Goal: Task Accomplishment & Management: Complete application form

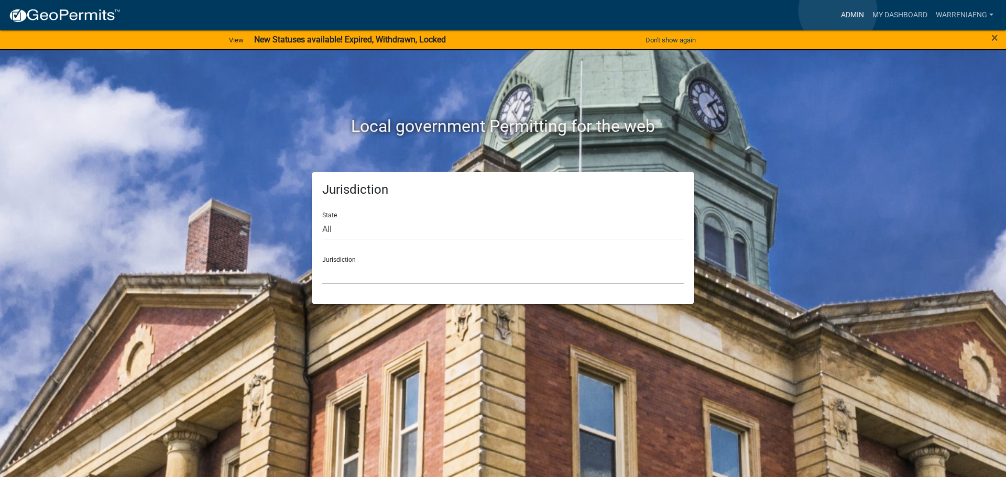
click at [838, 10] on link "Admin" at bounding box center [852, 15] width 31 height 20
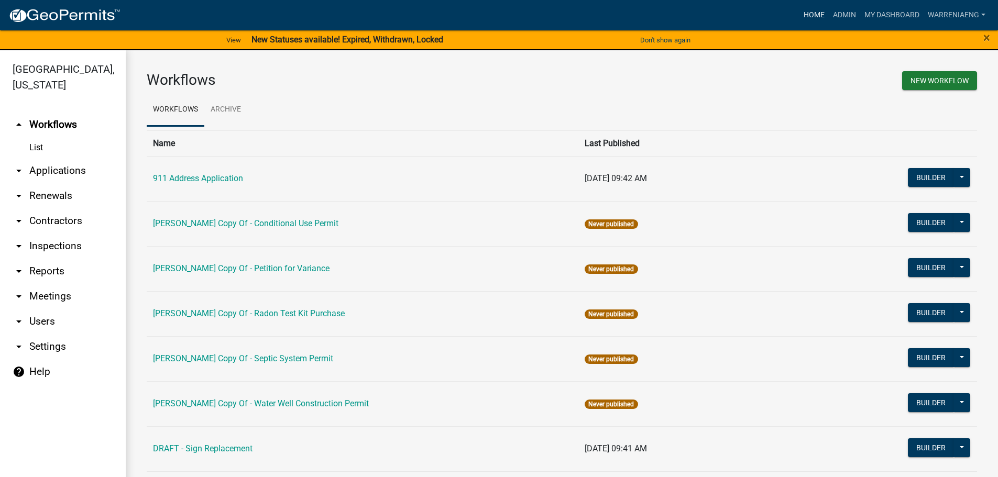
click at [804, 11] on link "Home" at bounding box center [813, 15] width 29 height 20
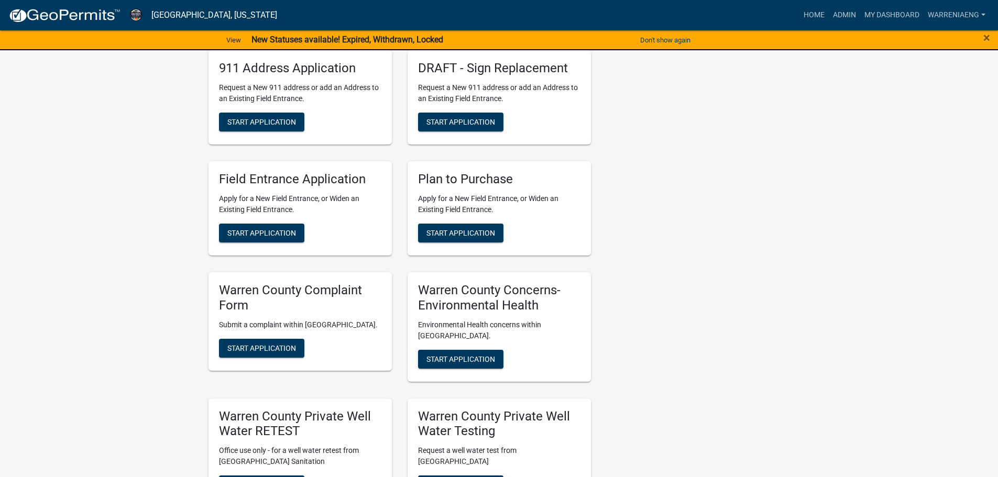
scroll to position [838, 0]
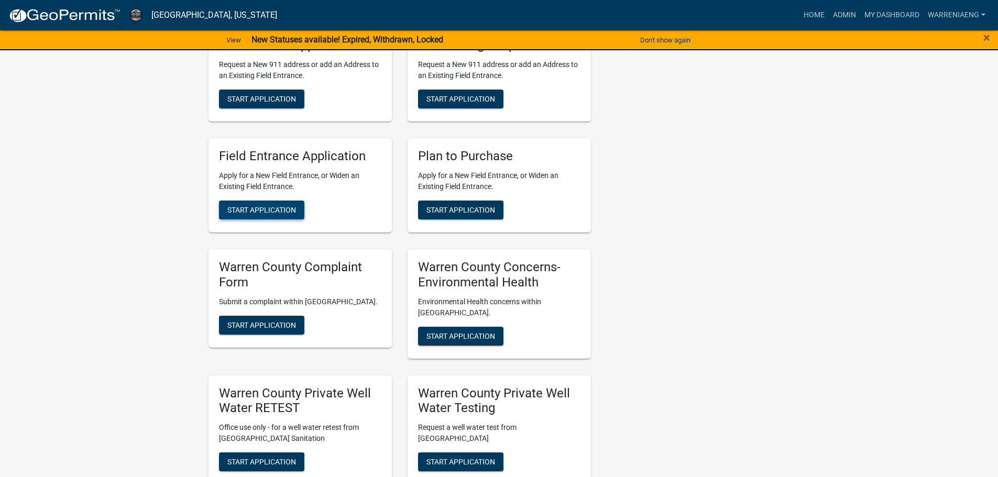
click at [263, 213] on span "Start Application" at bounding box center [261, 210] width 69 height 8
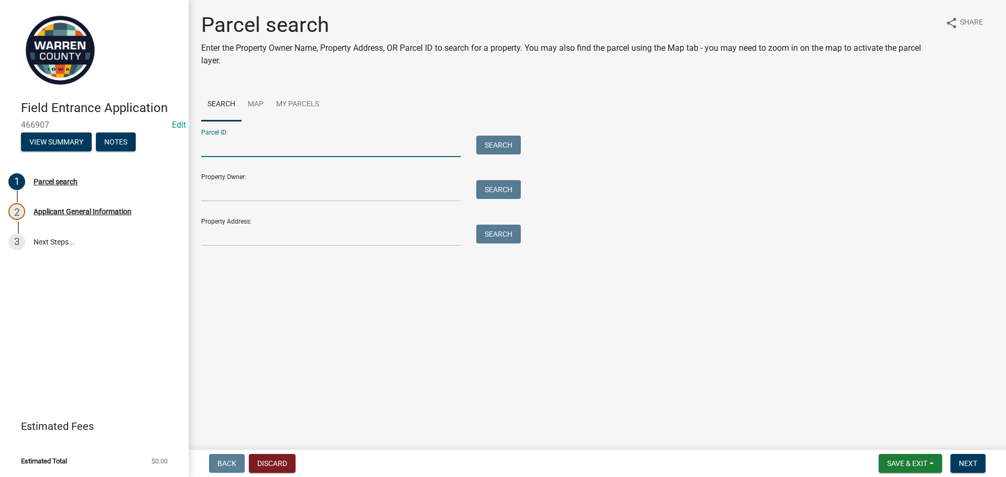
click at [273, 153] on input "Parcel ID:" at bounding box center [330, 146] width 259 height 21
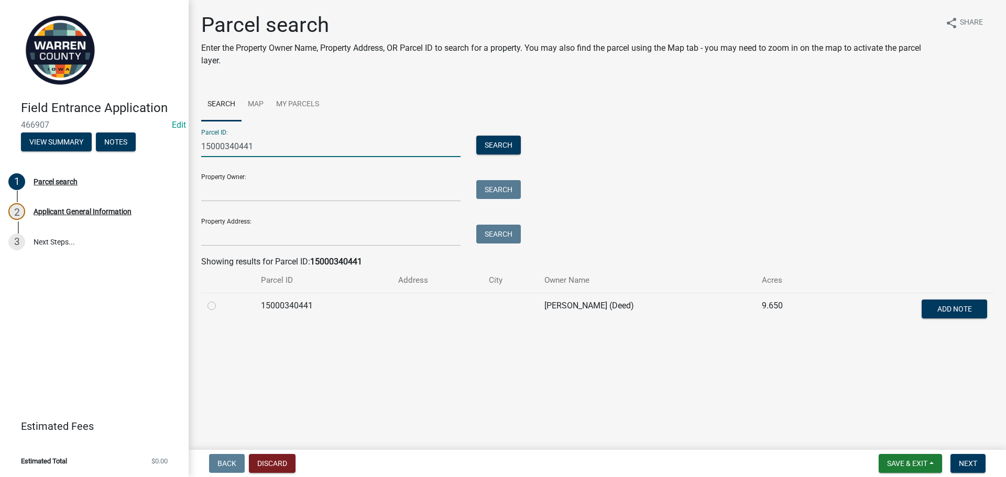
type input "15000340441"
click at [220, 300] on label at bounding box center [220, 300] width 0 height 0
click at [220, 305] on input "radio" at bounding box center [223, 303] width 7 height 7
radio input "true"
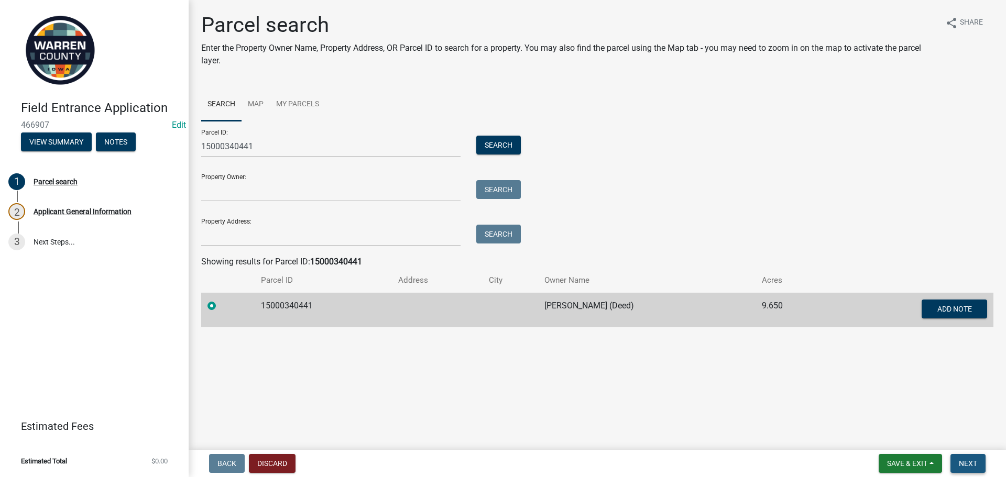
click at [958, 460] on button "Next" at bounding box center [967, 463] width 35 height 19
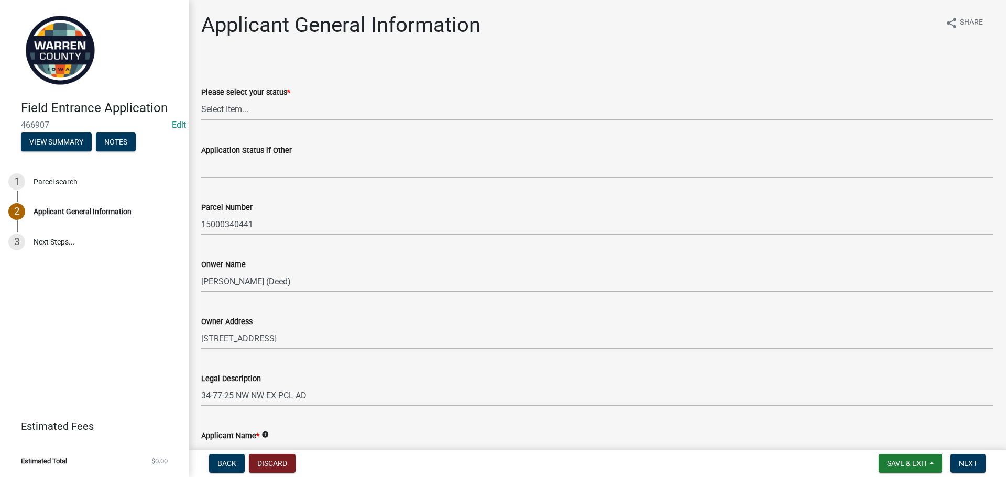
click at [233, 113] on select "Select Item... Owner Renter Plan to Purchase Other" at bounding box center [597, 108] width 792 height 21
click at [201, 98] on select "Select Item... Owner Renter Plan to Purchase Other" at bounding box center [597, 108] width 792 height 21
select select "196e4b07-6cc4-41fe-a532-0418cc6158e6"
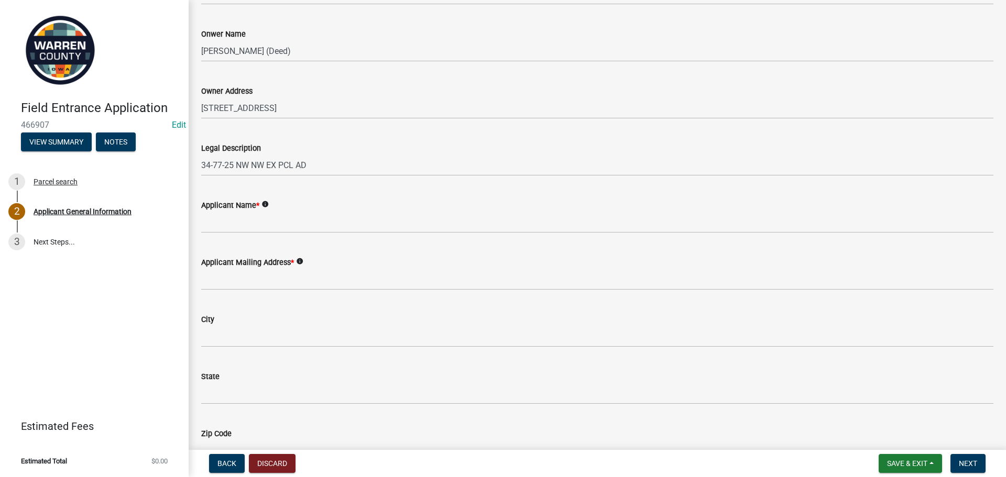
scroll to position [262, 0]
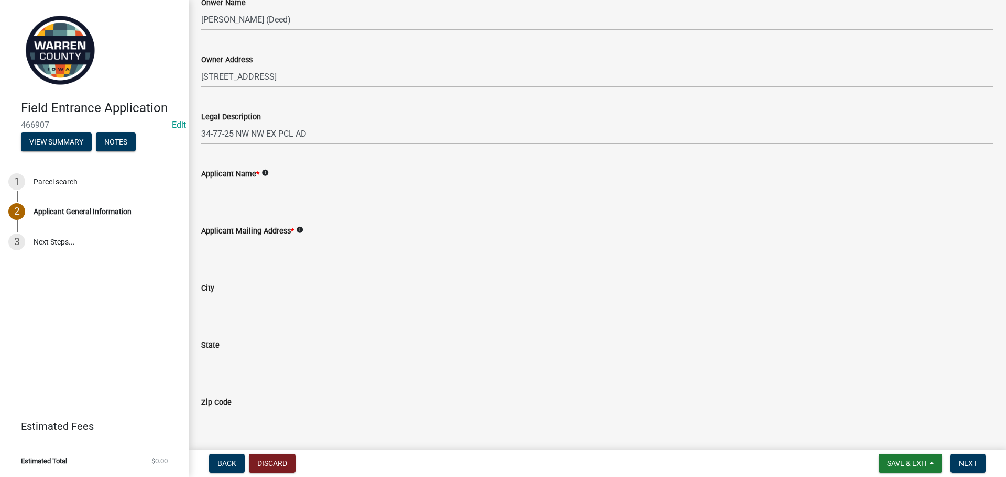
click at [226, 179] on div "Applicant Name * info" at bounding box center [597, 174] width 792 height 13
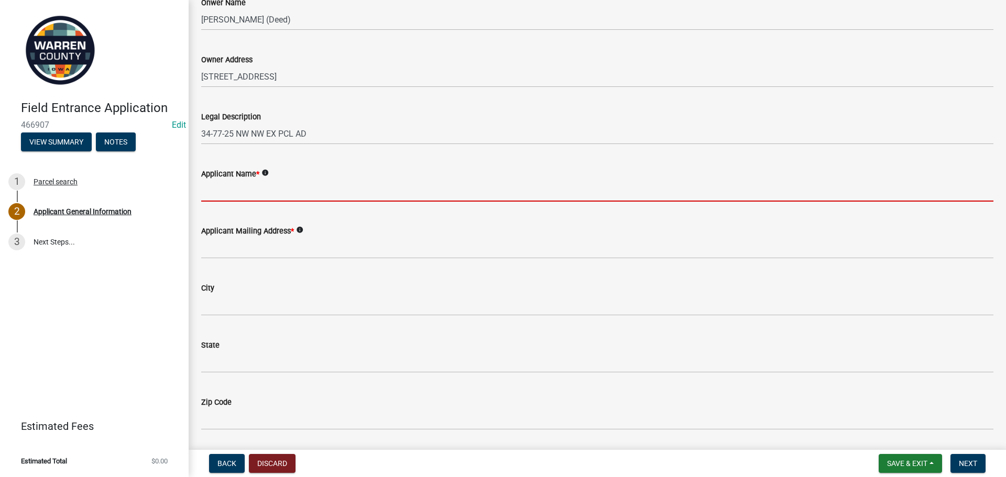
click at [239, 194] on input "Applicant Name *" at bounding box center [597, 190] width 792 height 21
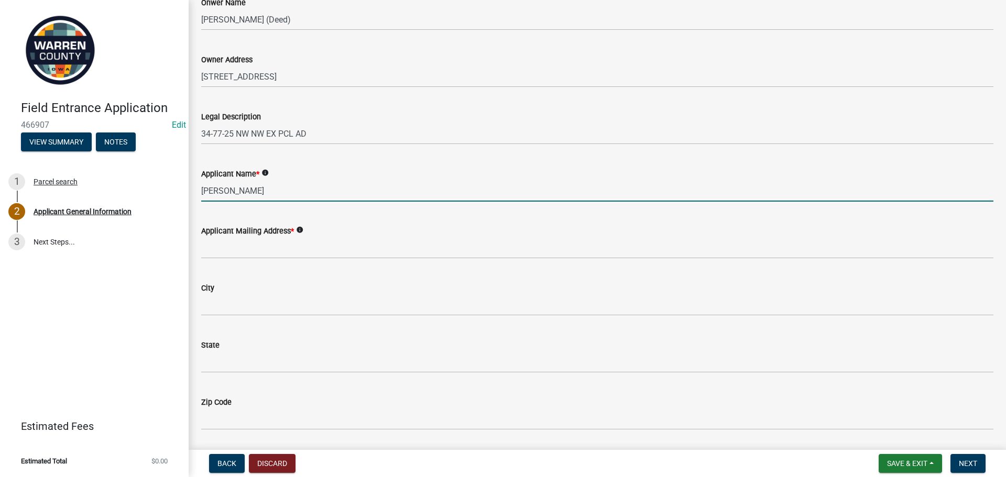
type input "Kyle King"
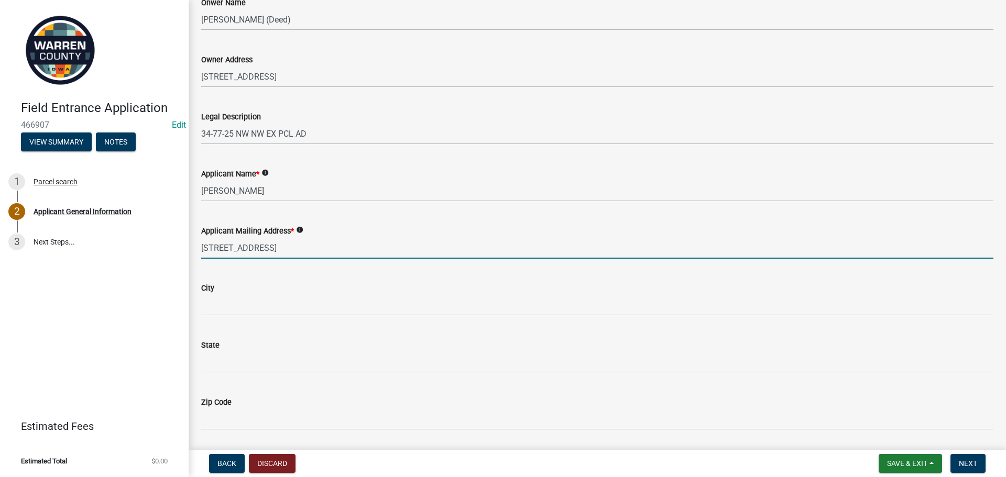
type input "6428 43rd Avenue"
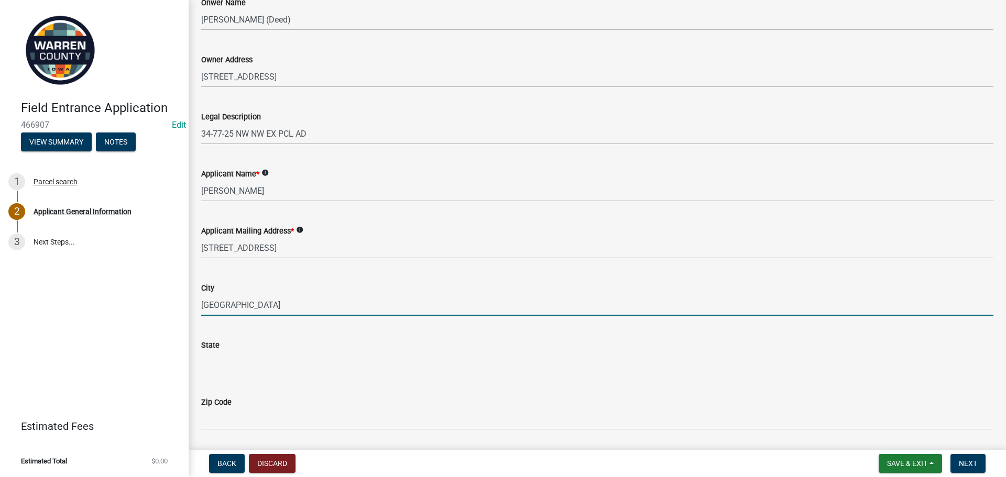
type input "Norwalk"
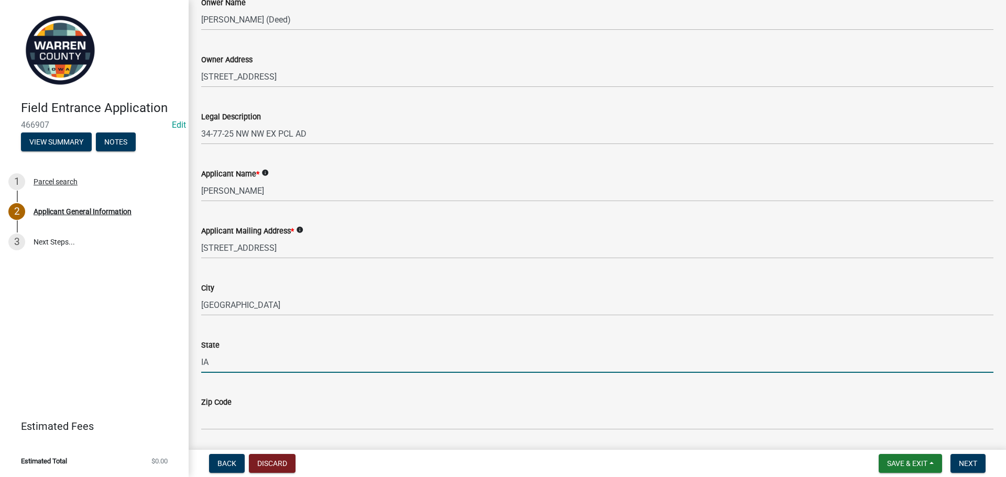
type input "IA"
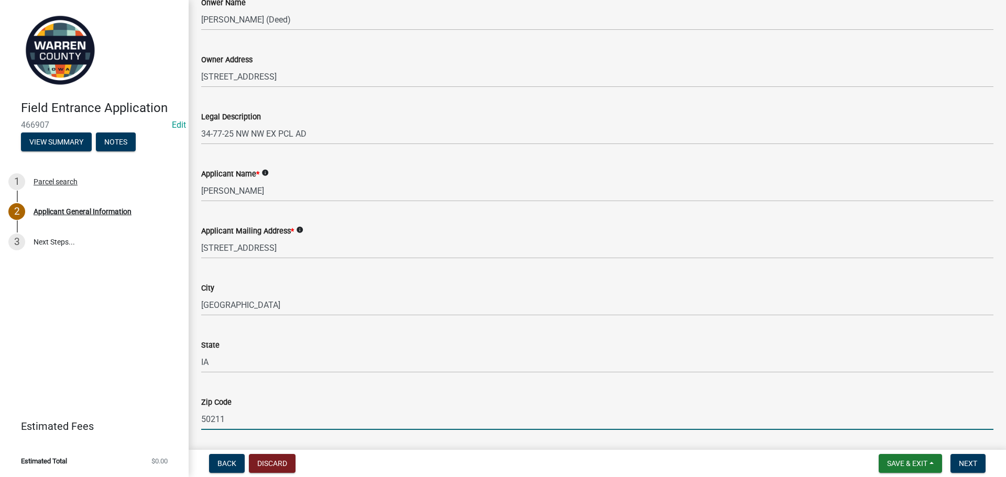
type input "50211"
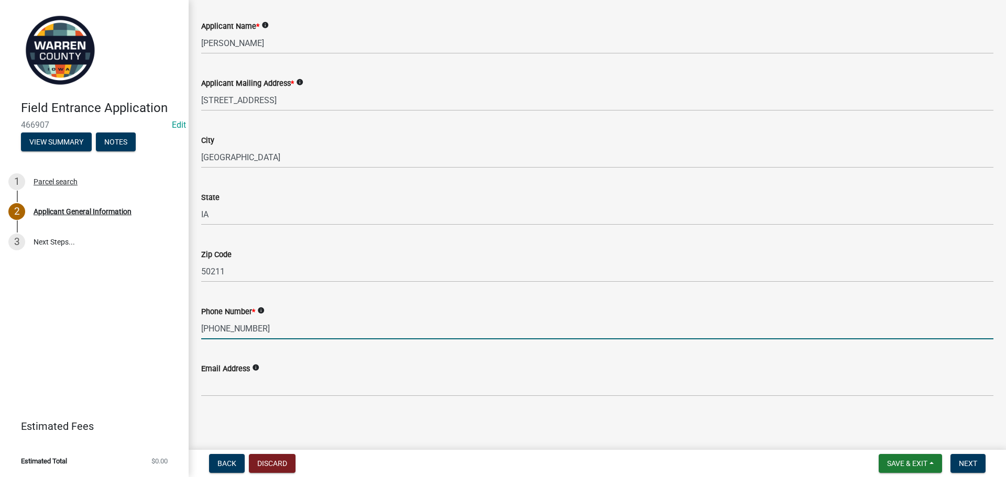
type input "515-559-4747"
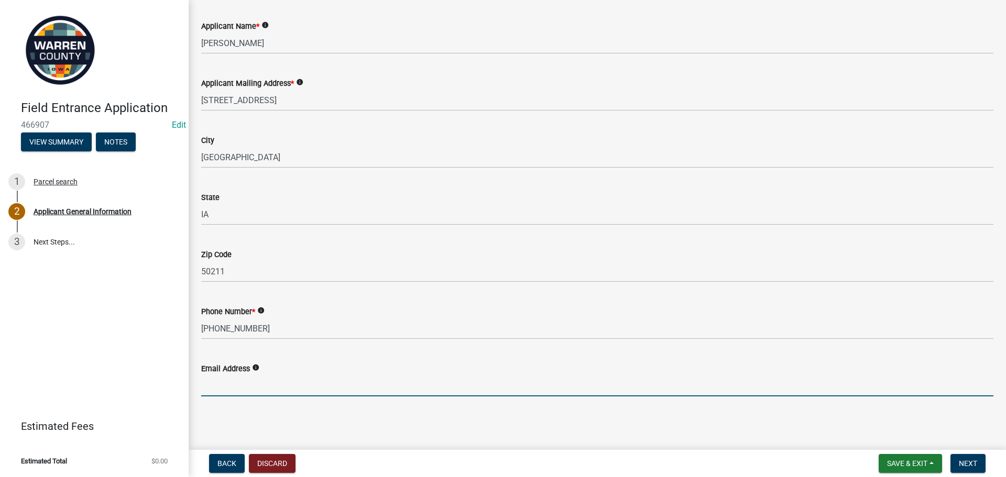
click at [228, 391] on input "Email Address" at bounding box center [597, 385] width 792 height 21
type input "kingequip@yahoo.com"
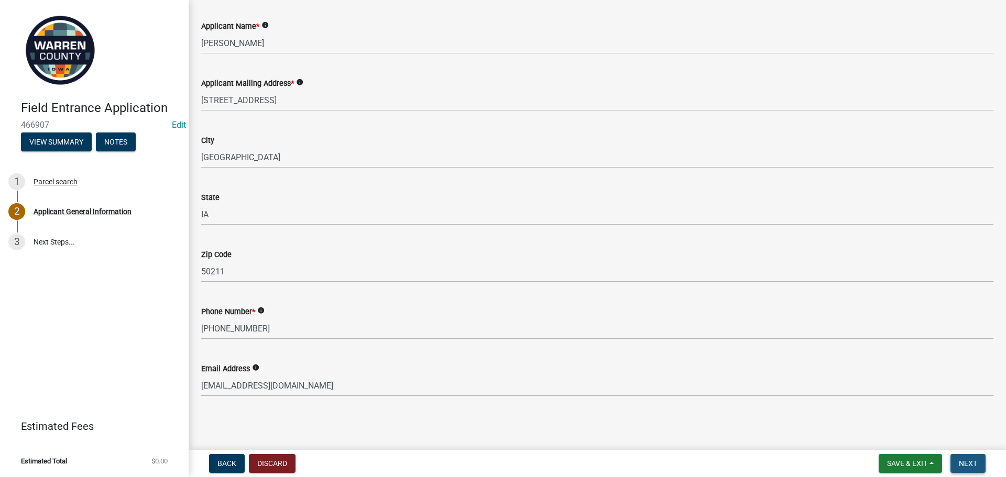
click at [977, 464] on span "Next" at bounding box center [968, 463] width 18 height 8
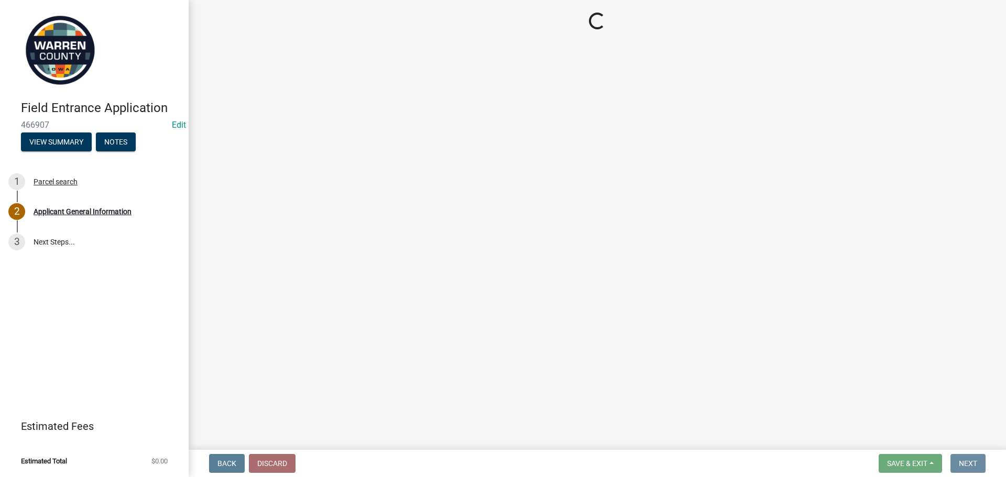
scroll to position [0, 0]
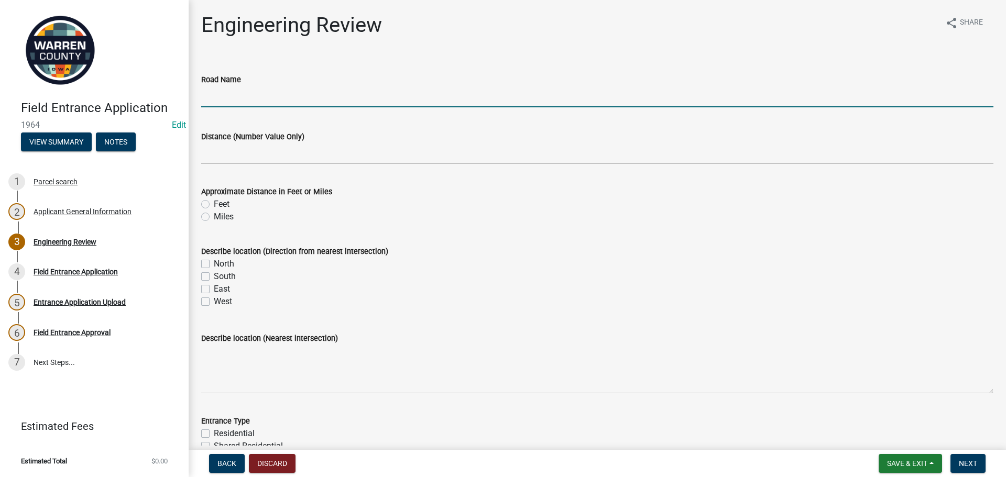
drag, startPoint x: 286, startPoint y: 99, endPoint x: 289, endPoint y: 92, distance: 7.7
click at [287, 95] on input "Road Name" at bounding box center [597, 96] width 792 height 21
type input "43rd Avenue"
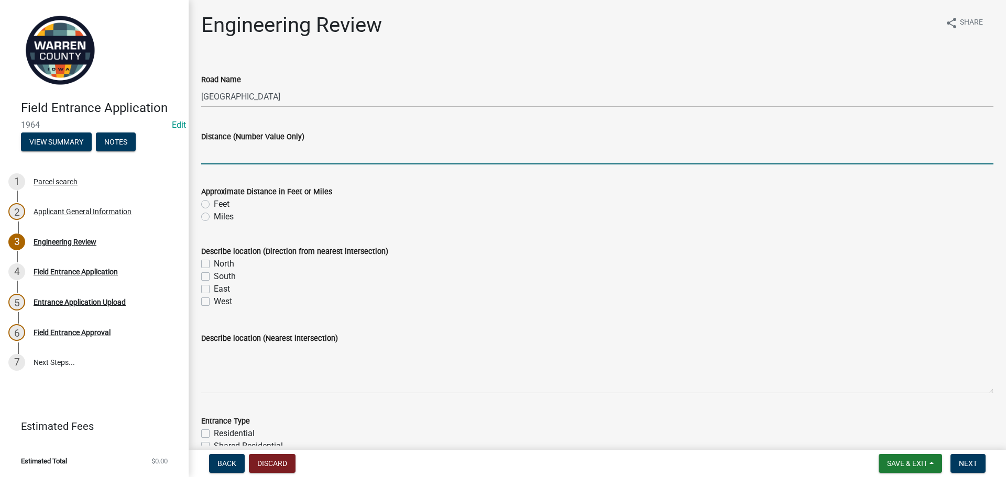
click at [234, 153] on input "Distance (Number Value Only)" at bounding box center [597, 153] width 792 height 21
type input ".57"
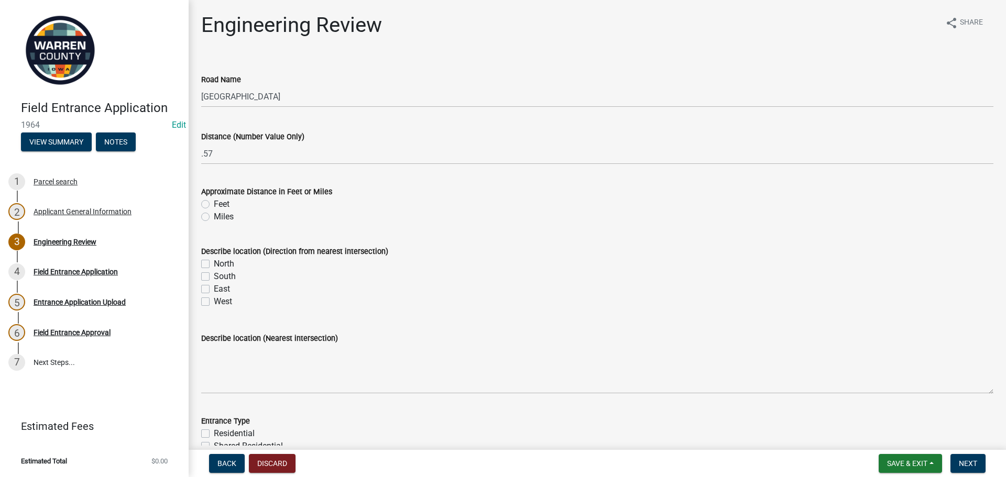
click at [214, 217] on label "Miles" at bounding box center [224, 217] width 20 height 13
click at [214, 217] on input "Miles" at bounding box center [217, 214] width 7 height 7
radio input "true"
click at [214, 264] on label "North" at bounding box center [224, 264] width 20 height 13
click at [214, 264] on input "North" at bounding box center [217, 261] width 7 height 7
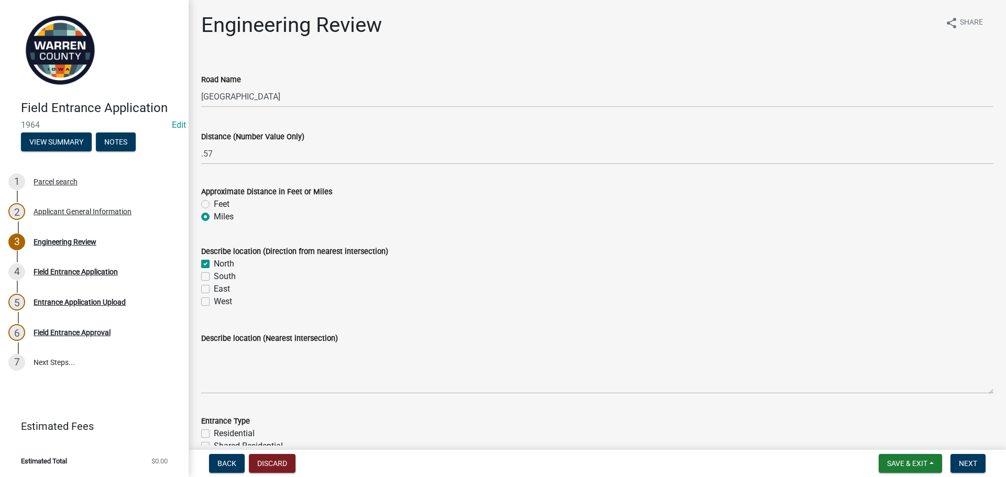
checkbox input "true"
checkbox input "false"
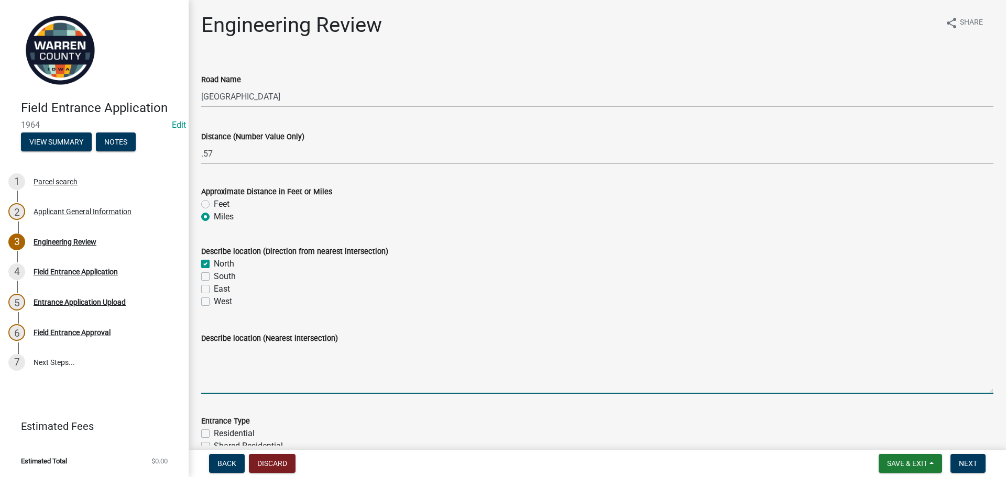
click at [238, 379] on textarea "Describe location (Nearest intersection)" at bounding box center [597, 369] width 792 height 49
click at [249, 376] on textarea "Describe location (Nearest intersection)" at bounding box center [597, 369] width 792 height 49
type textarea "Ford Street"
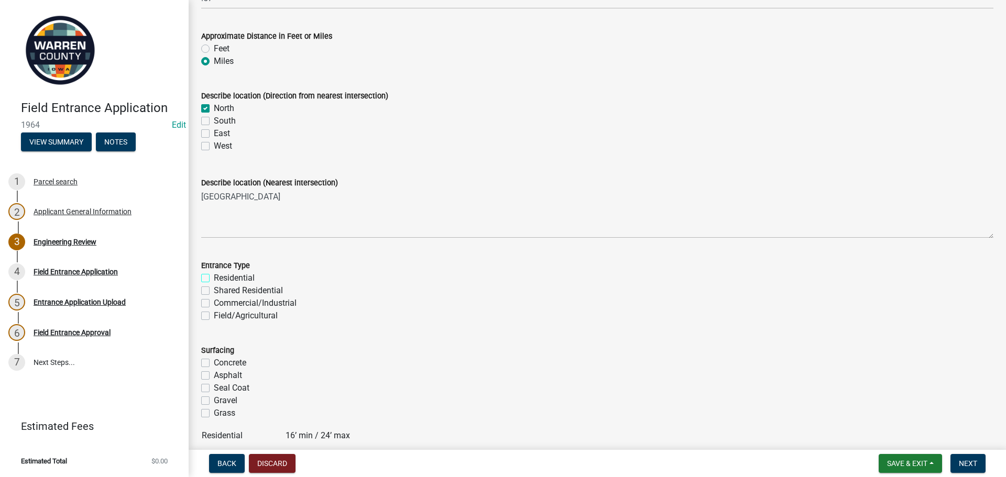
scroll to position [157, 0]
click at [214, 314] on label "Field/Agricultural" at bounding box center [246, 314] width 64 height 13
click at [214, 314] on input "Field/Agricultural" at bounding box center [217, 311] width 7 height 7
checkbox input "true"
checkbox input "false"
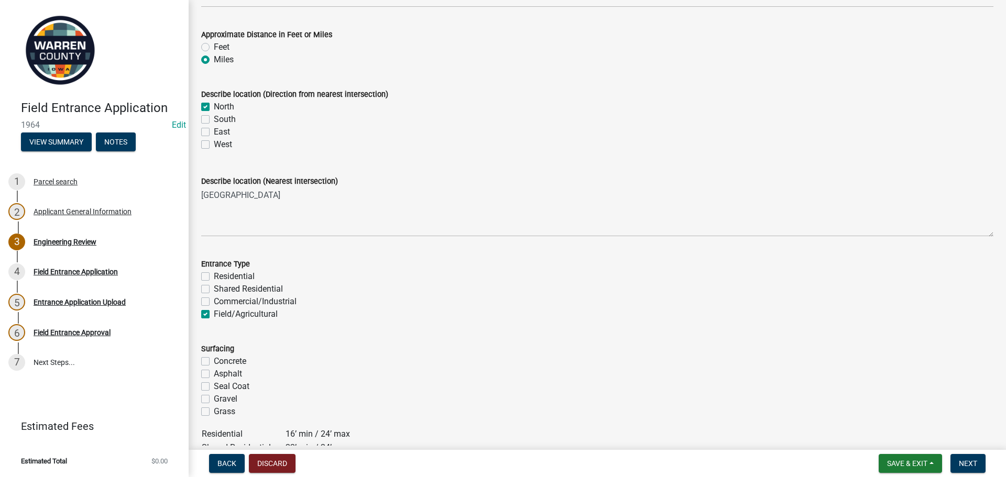
checkbox input "false"
checkbox input "true"
click at [214, 410] on label "Grass" at bounding box center [224, 411] width 21 height 13
click at [214, 410] on input "Grass" at bounding box center [217, 408] width 7 height 7
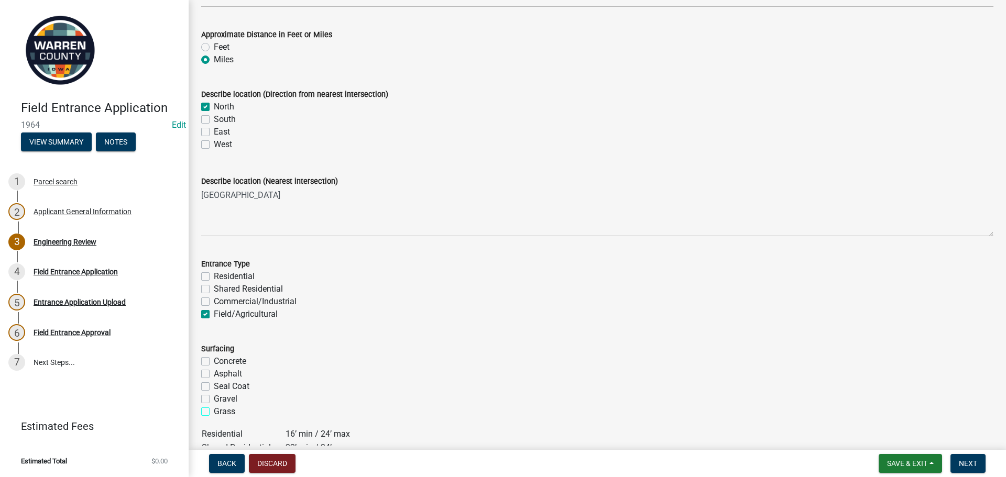
checkbox input "true"
checkbox input "false"
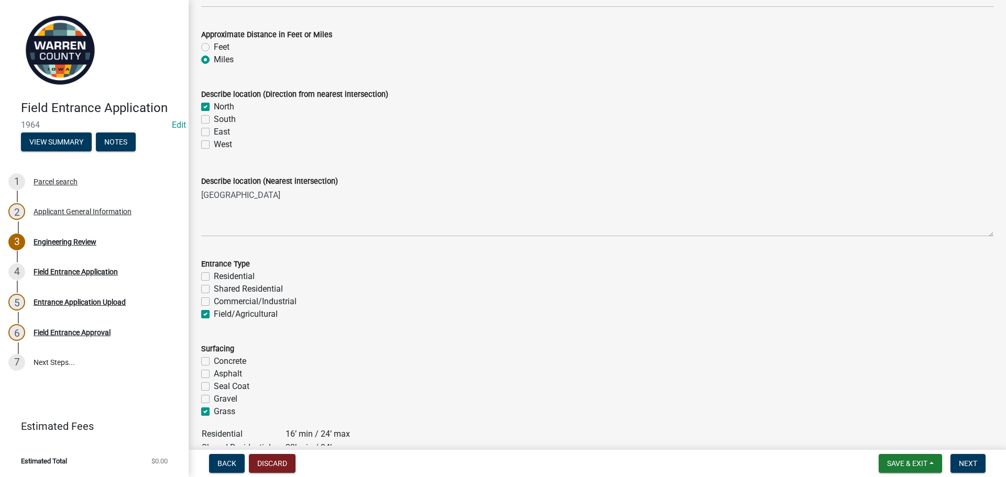
checkbox input "true"
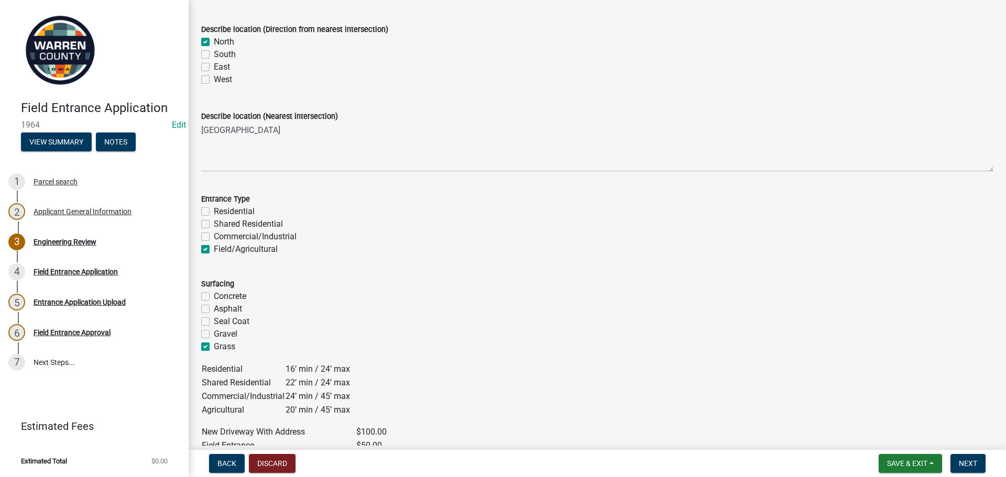
scroll to position [367, 0]
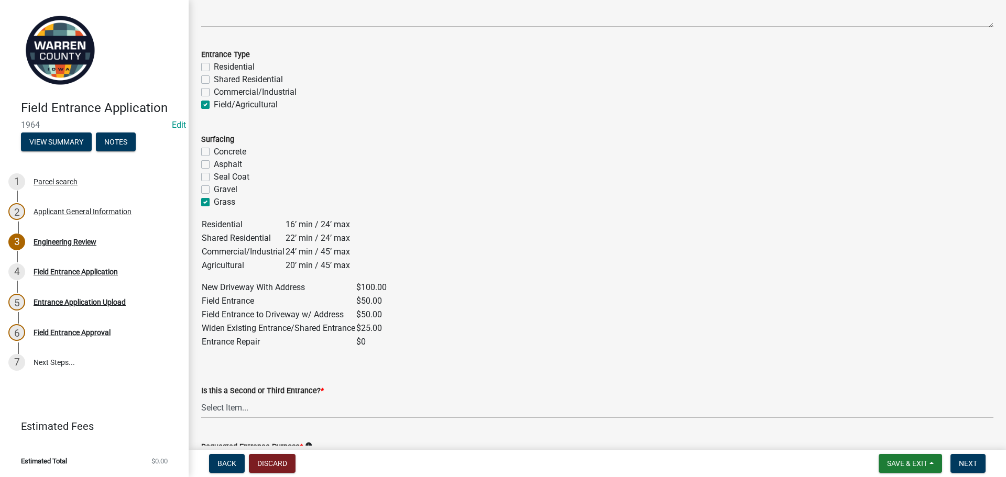
drag, startPoint x: 206, startPoint y: 187, endPoint x: 208, endPoint y: 217, distance: 30.0
click at [214, 188] on label "Gravel" at bounding box center [226, 189] width 24 height 13
click at [214, 188] on input "Gravel" at bounding box center [217, 186] width 7 height 7
checkbox input "true"
checkbox input "false"
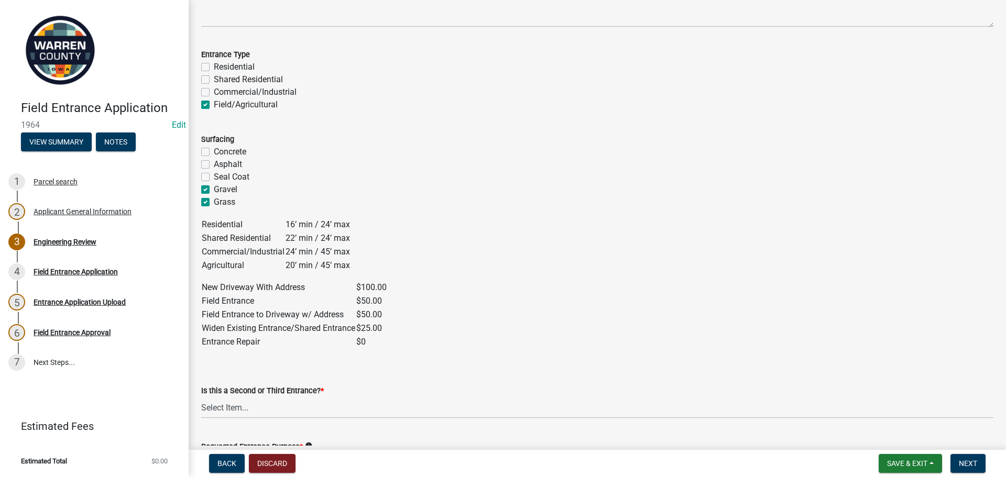
checkbox input "false"
checkbox input "true"
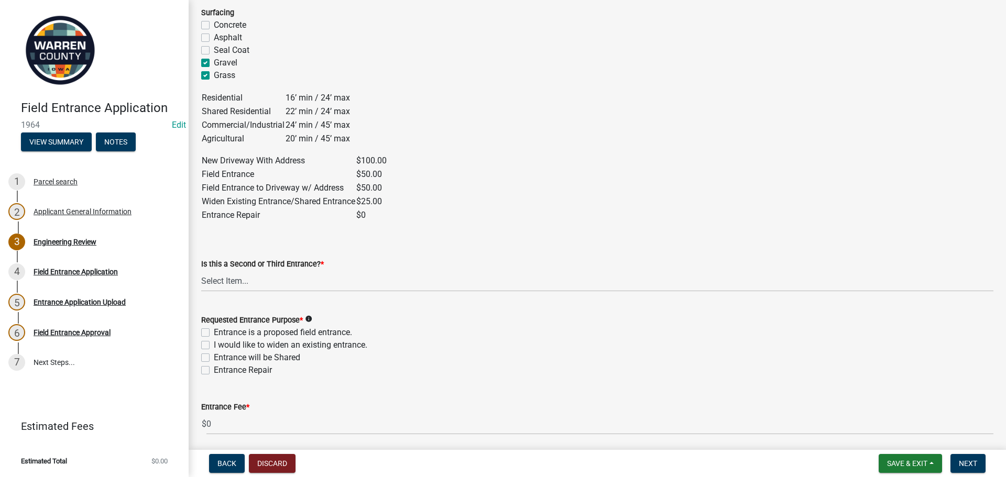
scroll to position [524, 0]
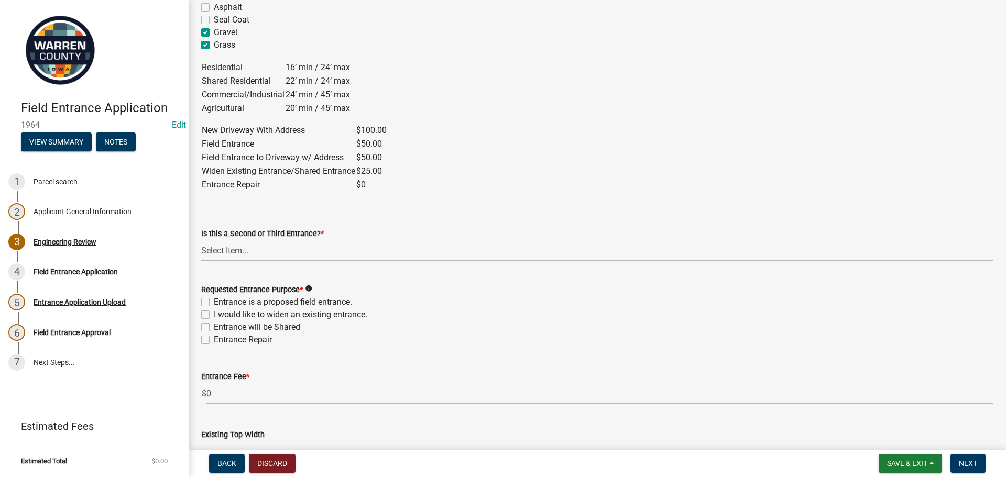
click at [250, 256] on select "Select Item... Yes No" at bounding box center [597, 250] width 792 height 21
click at [201, 240] on select "Select Item... Yes No" at bounding box center [597, 250] width 792 height 21
select select "46c9324d-26d2-49e4-b5cd-5f8c50666c5b"
click at [214, 300] on label "Entrance is a proposed field entrance." at bounding box center [283, 302] width 138 height 13
click at [214, 300] on input "Entrance is a proposed field entrance." at bounding box center [217, 299] width 7 height 7
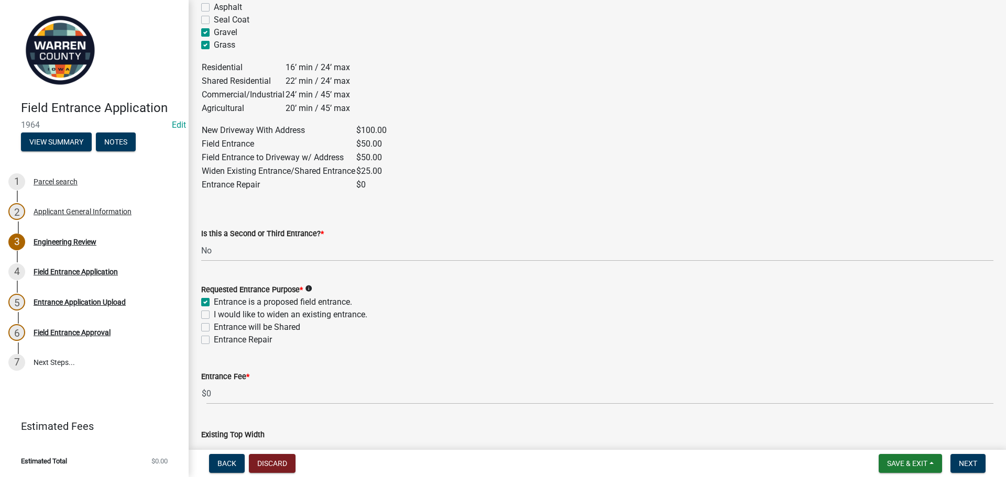
checkbox input "true"
checkbox input "false"
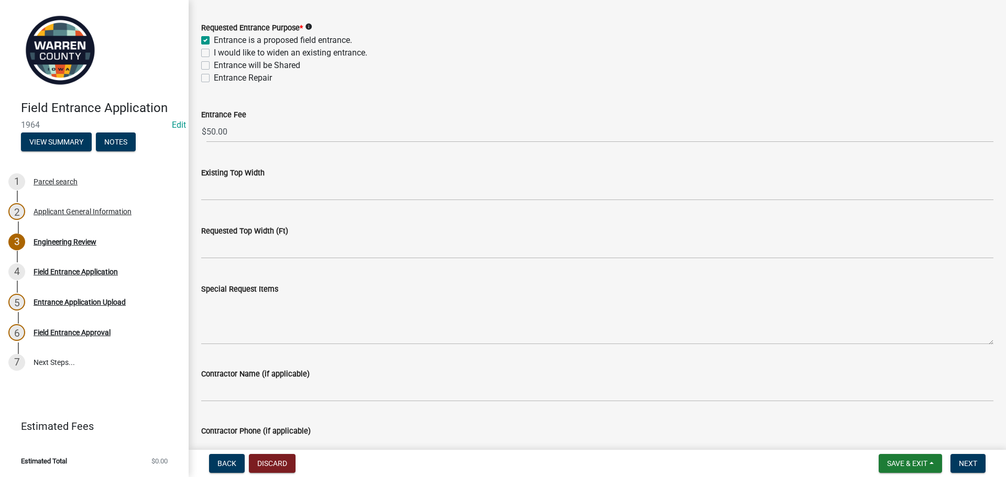
scroll to position [848, 0]
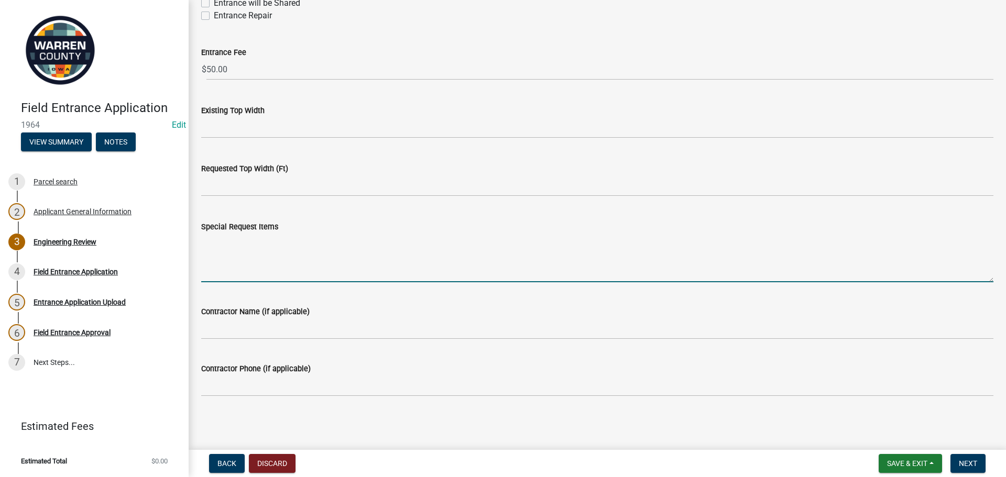
click at [321, 256] on textarea "Special Request Items" at bounding box center [597, 257] width 792 height 49
type textarea "Towards the North 1/2 of parcel"
click at [976, 465] on span "Next" at bounding box center [968, 463] width 18 height 8
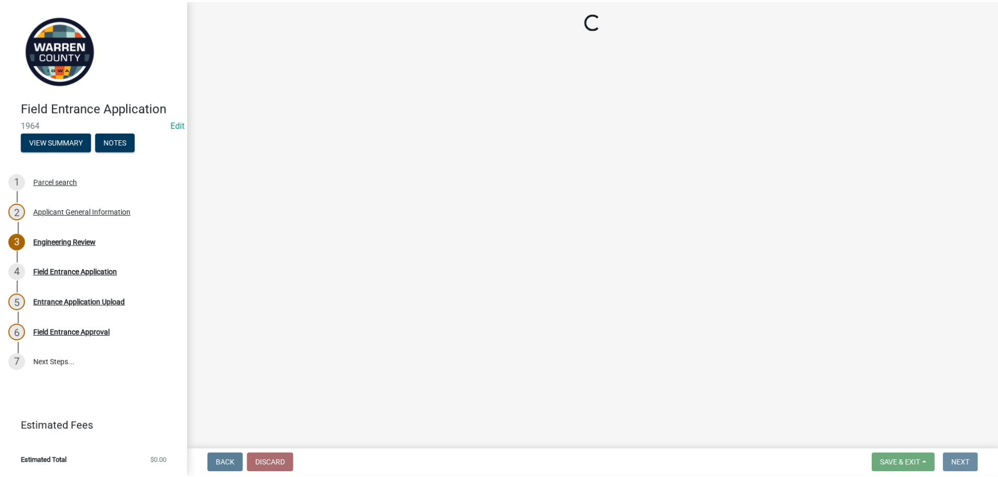
scroll to position [0, 0]
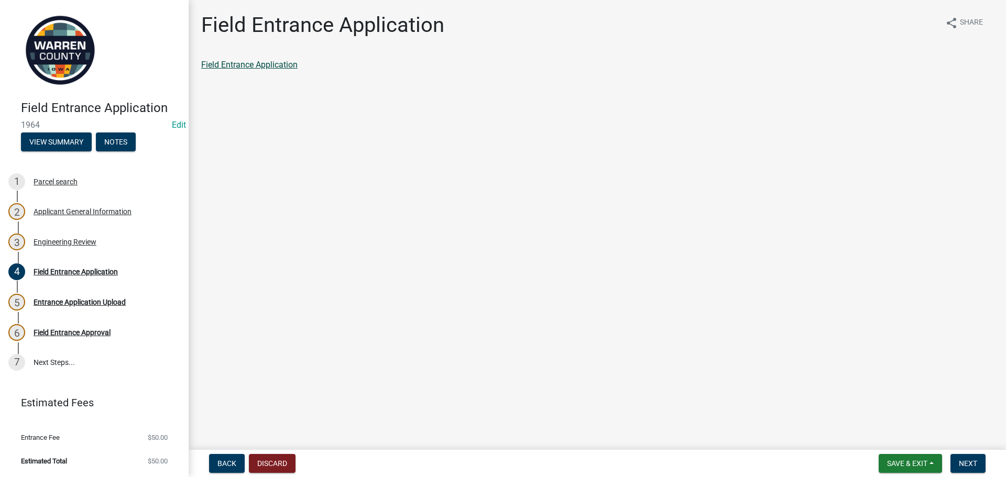
click at [258, 62] on link "Field Entrance Application" at bounding box center [249, 65] width 96 height 10
click at [972, 465] on span "Next" at bounding box center [968, 463] width 18 height 8
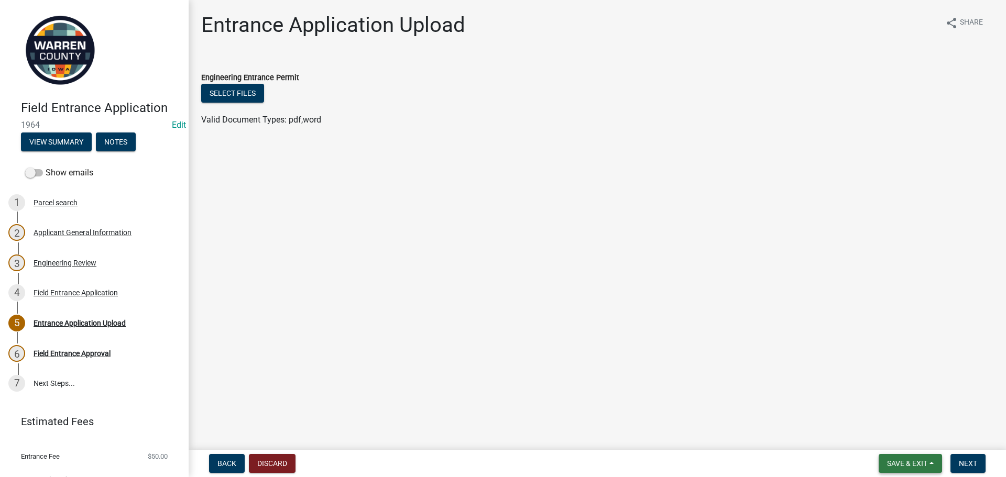
click at [905, 457] on button "Save & Exit" at bounding box center [910, 463] width 63 height 19
click at [887, 437] on button "Save & Exit" at bounding box center [900, 436] width 84 height 25
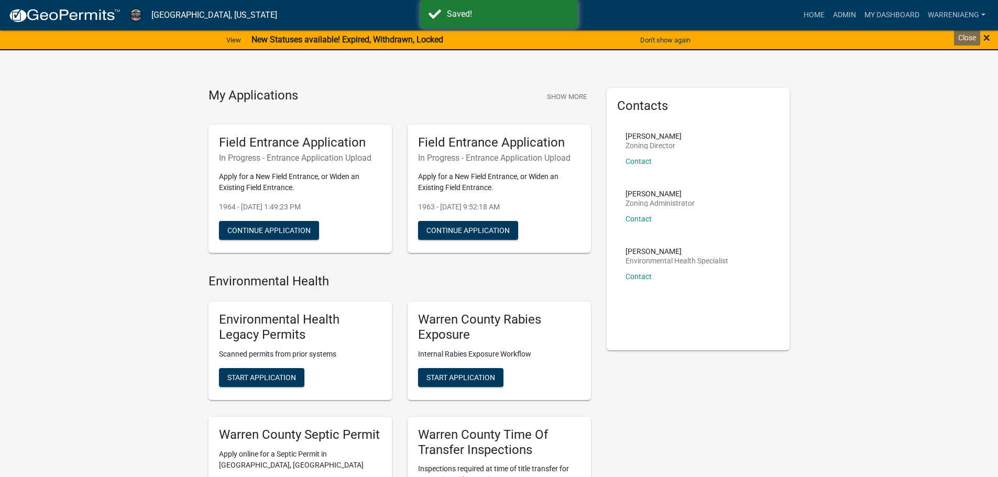
click at [984, 41] on span "×" at bounding box center [986, 37] width 7 height 15
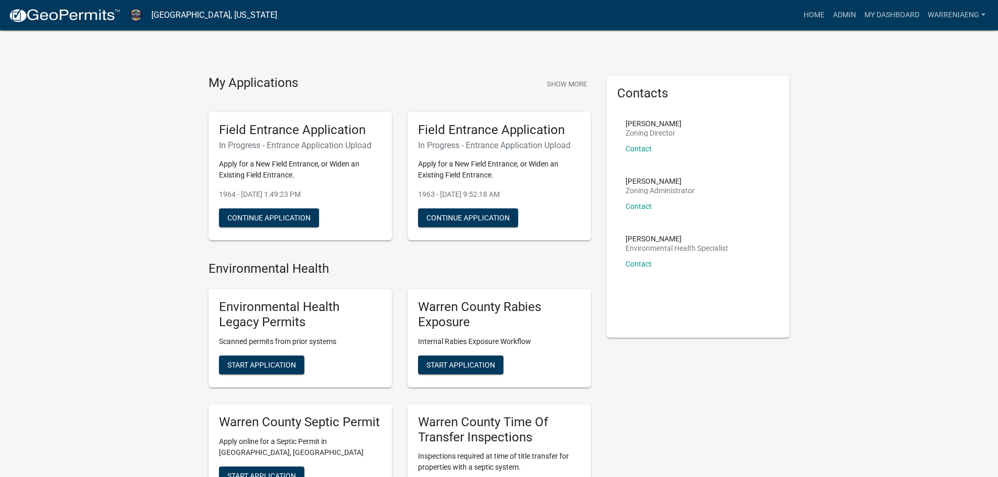
click at [397, 81] on div "My Applications Show More" at bounding box center [399, 85] width 382 height 20
click at [889, 15] on link "My Dashboard" at bounding box center [891, 15] width 63 height 20
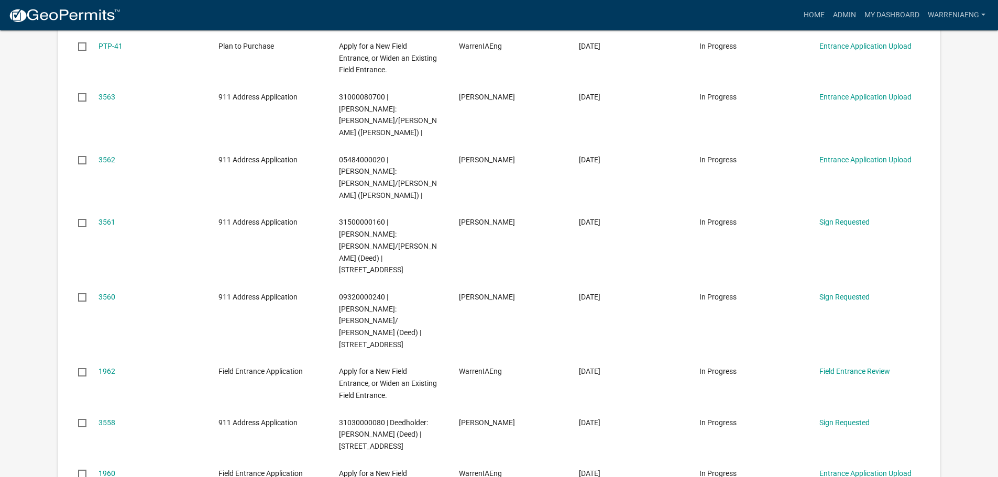
scroll to position [262, 0]
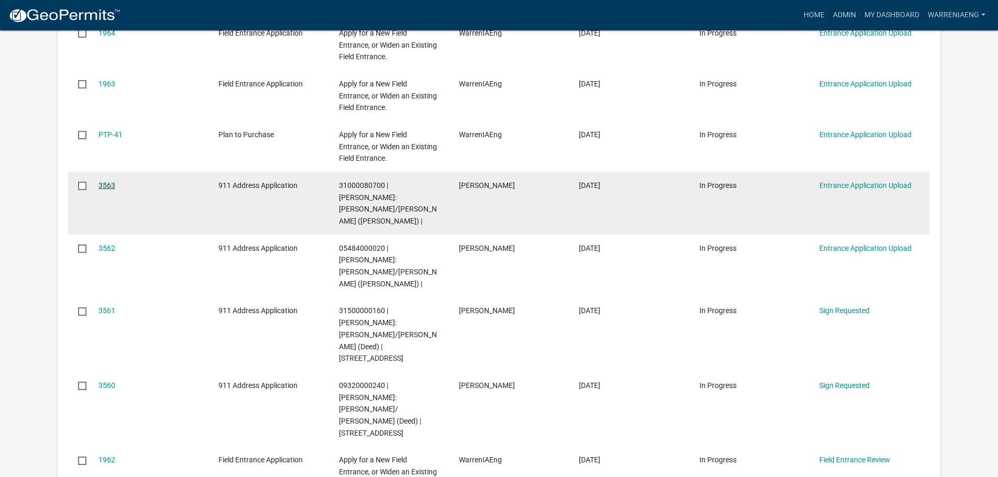
click at [107, 186] on link "3563" at bounding box center [106, 185] width 17 height 8
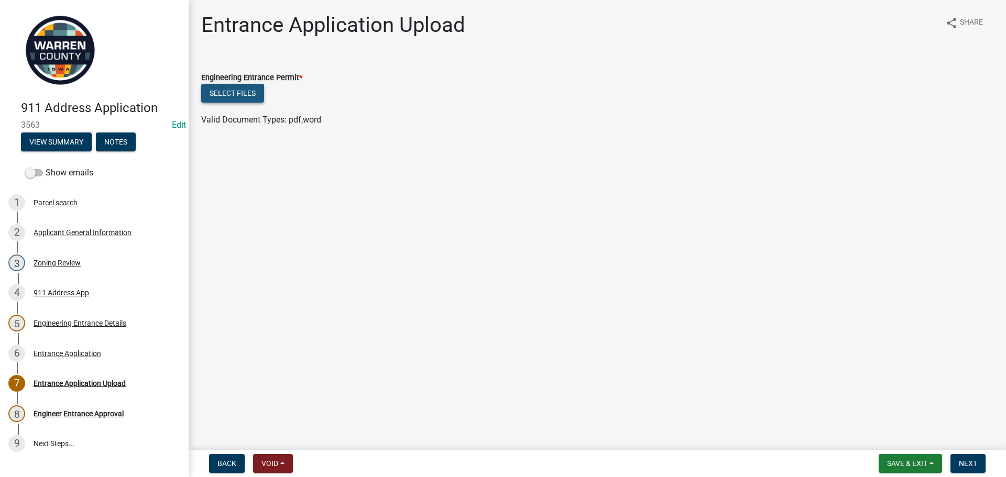
click at [248, 96] on button "Select files" at bounding box center [232, 93] width 63 height 19
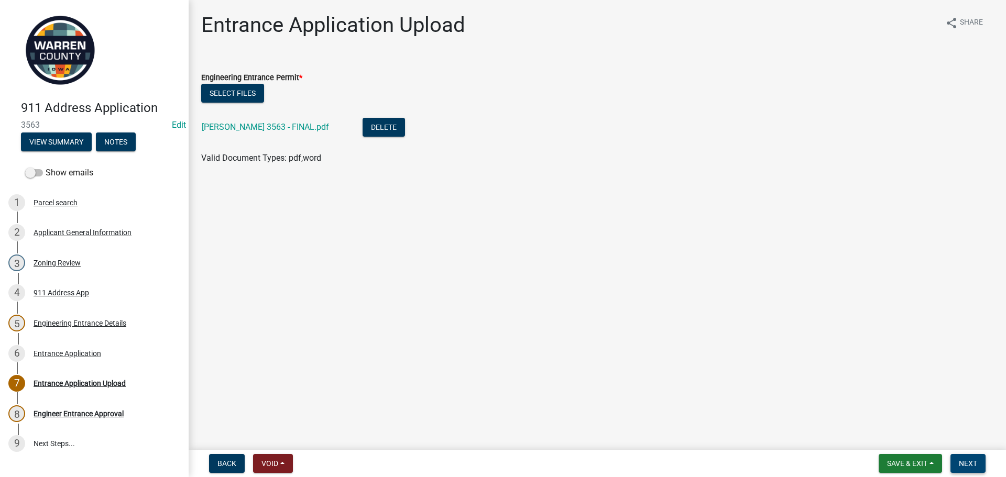
click at [963, 460] on span "Next" at bounding box center [968, 463] width 18 height 8
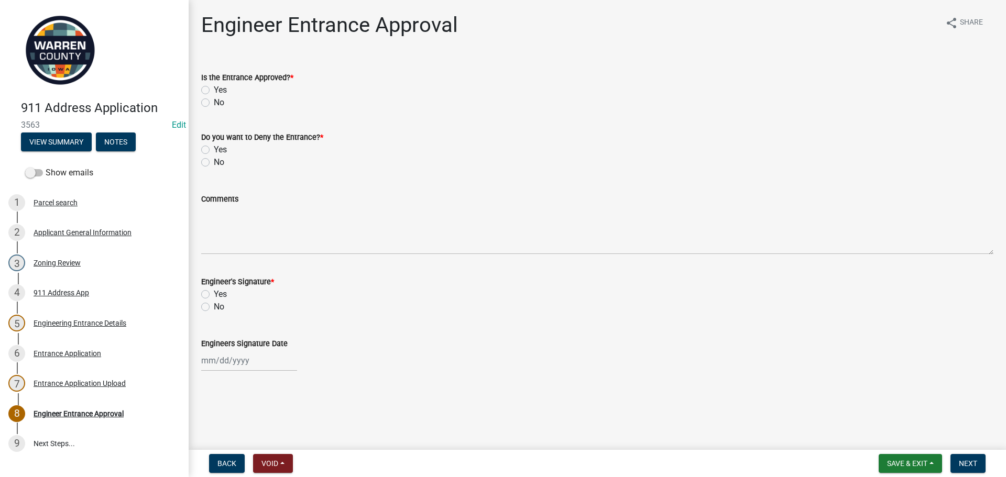
click at [214, 92] on label "Yes" at bounding box center [220, 90] width 13 height 13
click at [214, 91] on input "Yes" at bounding box center [217, 87] width 7 height 7
radio input "true"
click at [214, 161] on label "No" at bounding box center [219, 162] width 10 height 13
click at [214, 161] on input "No" at bounding box center [217, 159] width 7 height 7
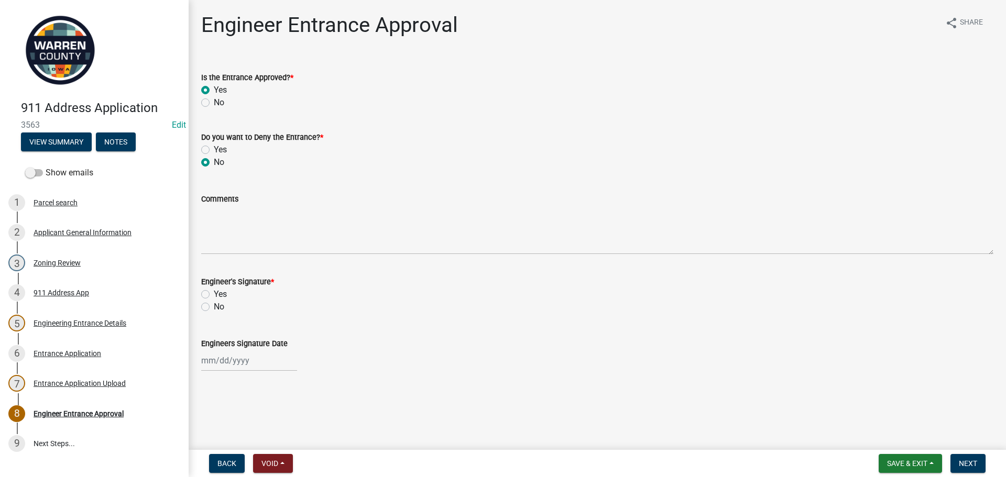
radio input "true"
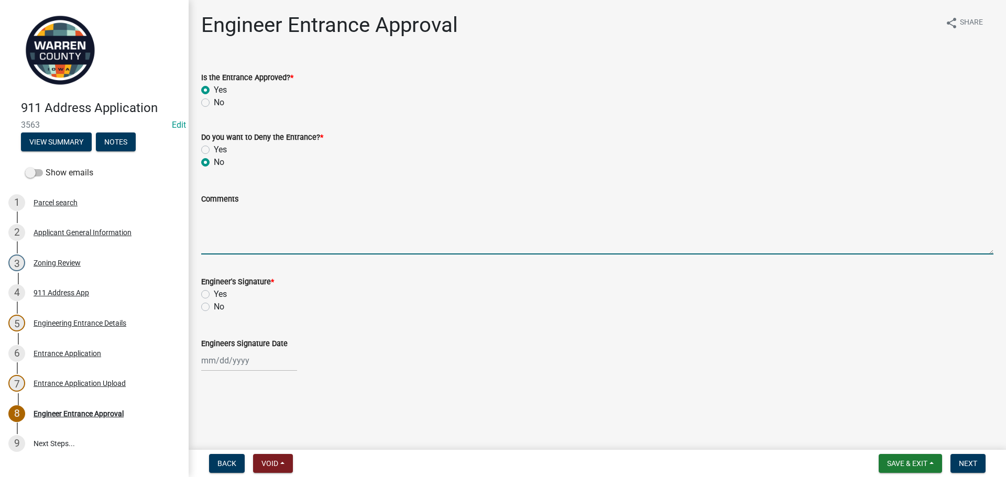
click at [237, 226] on textarea "Comments" at bounding box center [597, 229] width 792 height 49
type textarea "Use existing FE as Driveway w/Address"
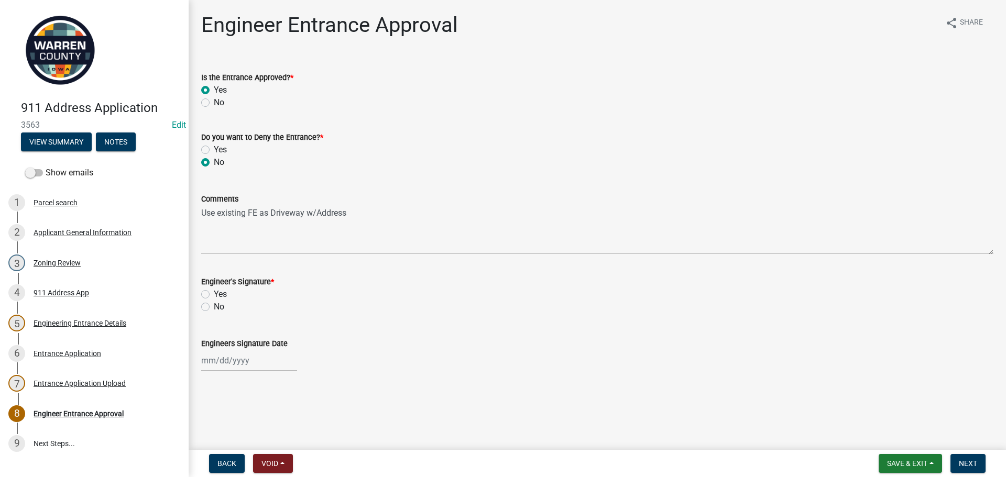
click at [214, 295] on label "Yes" at bounding box center [220, 294] width 13 height 13
click at [214, 295] on input "Yes" at bounding box center [217, 291] width 7 height 7
radio input "true"
click at [228, 356] on div at bounding box center [249, 360] width 96 height 21
select select "8"
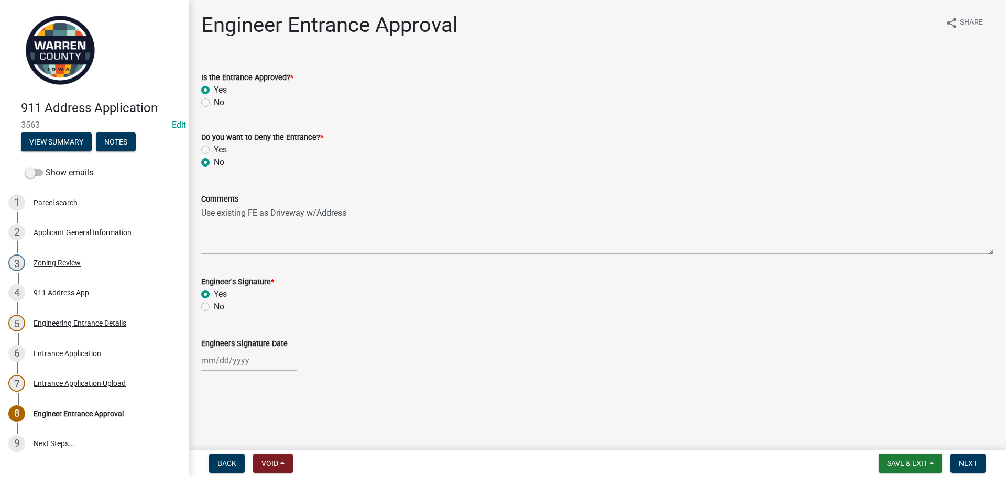
select select "2025"
click at [234, 306] on div "19" at bounding box center [228, 305] width 17 height 17
type input "08/19/2025"
click at [968, 460] on span "Next" at bounding box center [968, 463] width 18 height 8
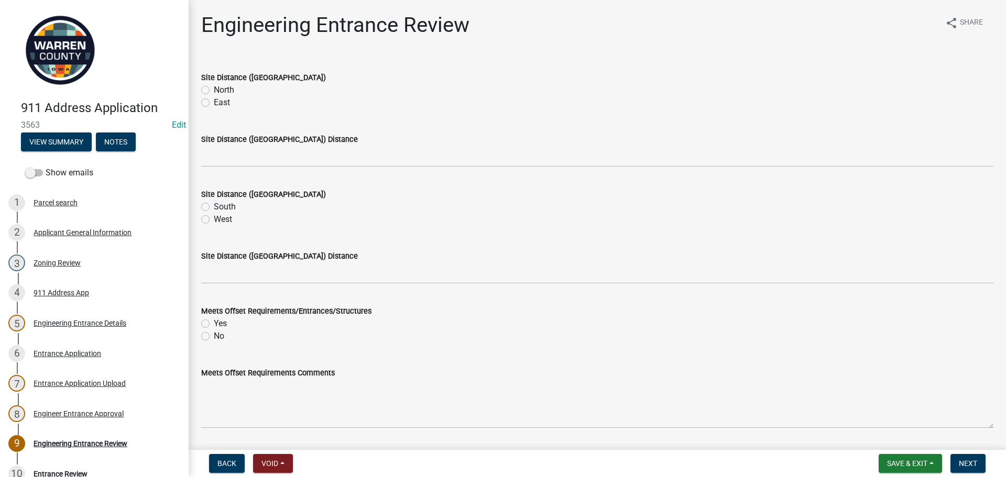
click at [214, 323] on label "Yes" at bounding box center [220, 323] width 13 height 13
click at [214, 323] on input "Yes" at bounding box center [217, 320] width 7 height 7
radio input "true"
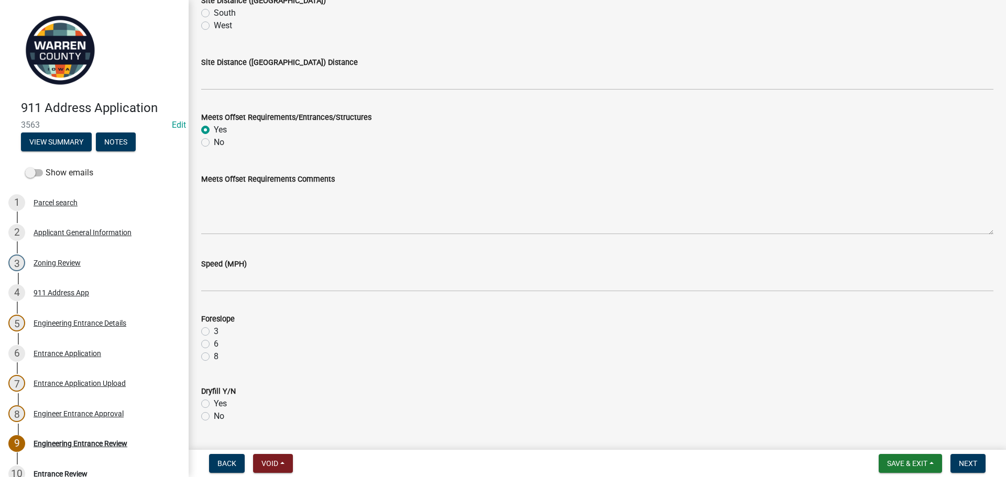
scroll to position [210, 0]
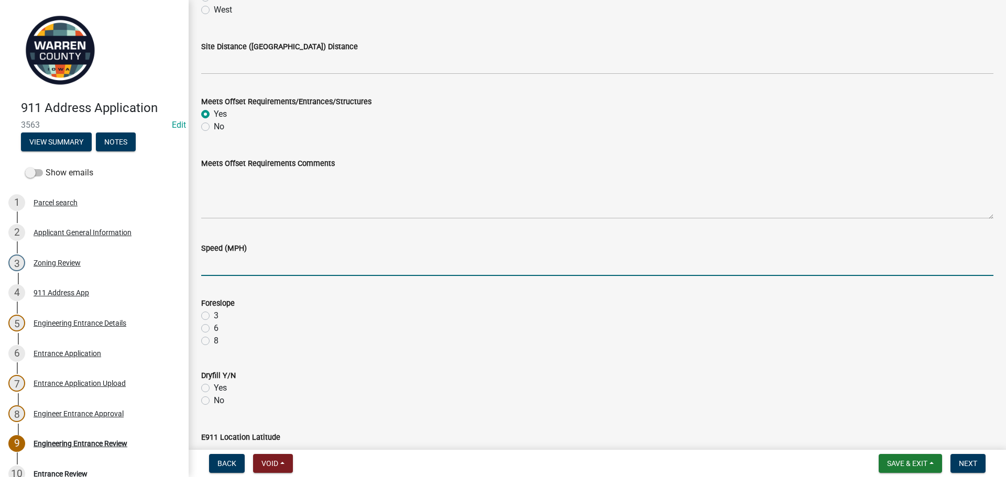
click at [259, 262] on input "Speed (MPH)" at bounding box center [597, 265] width 792 height 21
type input "55"
click at [214, 316] on label "3" at bounding box center [216, 316] width 5 height 13
click at [214, 316] on input "3" at bounding box center [217, 313] width 7 height 7
radio input "true"
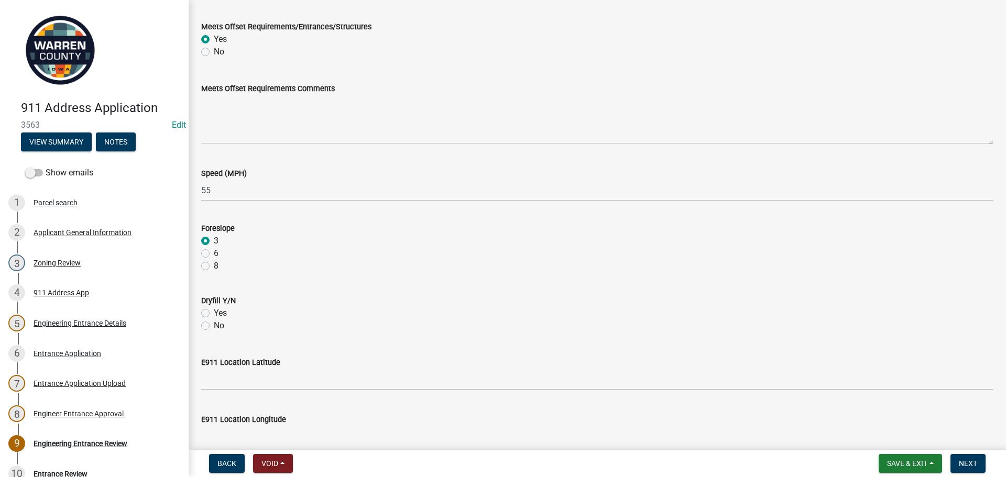
scroll to position [471, 0]
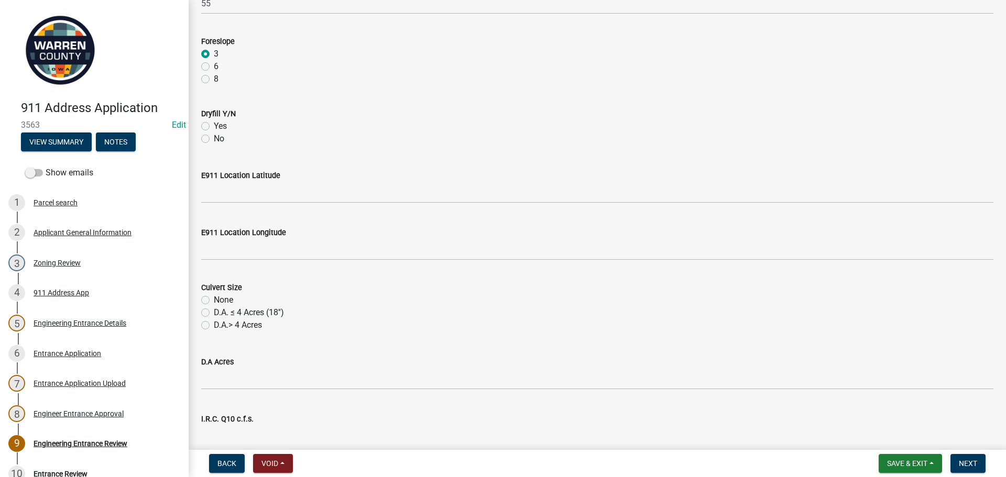
click at [214, 137] on label "No" at bounding box center [219, 139] width 10 height 13
click at [214, 137] on input "No" at bounding box center [217, 136] width 7 height 7
radio input "true"
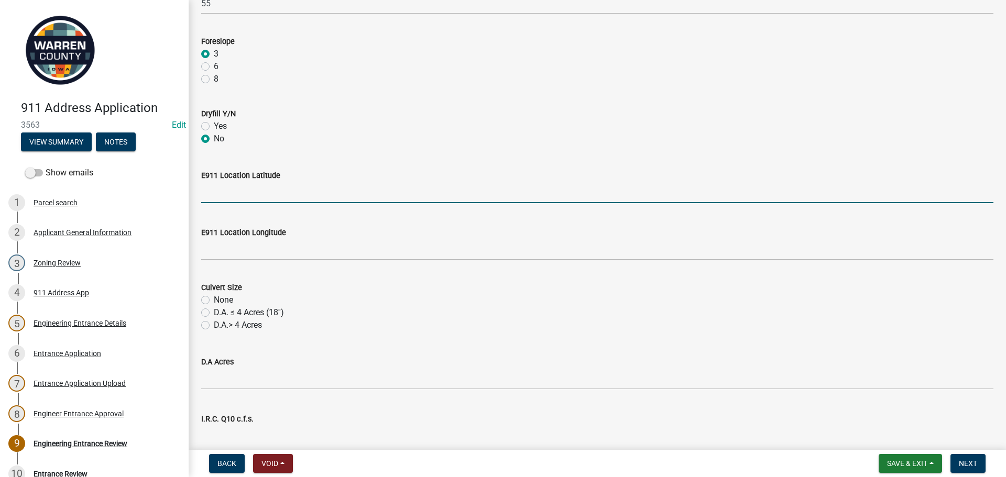
click at [217, 185] on input "E911 Location Latitude" at bounding box center [597, 192] width 792 height 21
type input "321570"
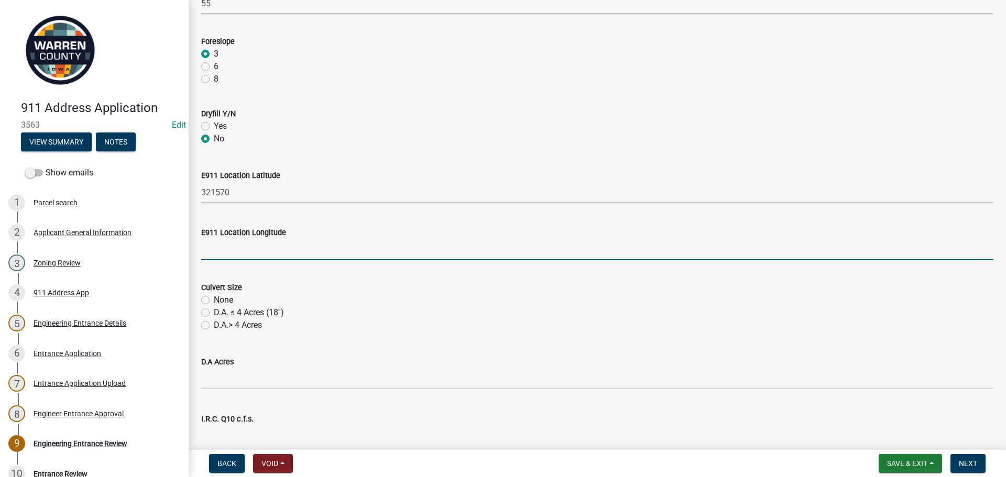
click at [220, 253] on input "E911 Location Longitude" at bounding box center [597, 249] width 792 height 21
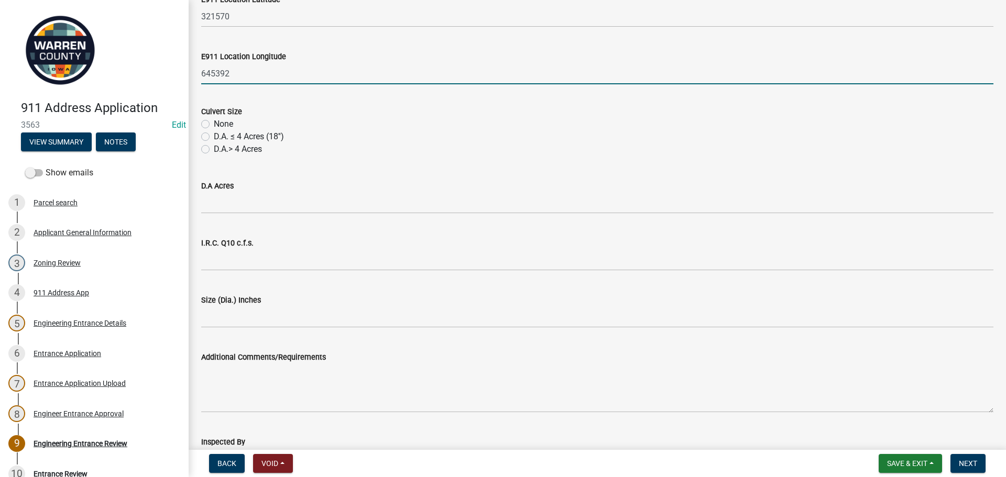
scroll to position [681, 0]
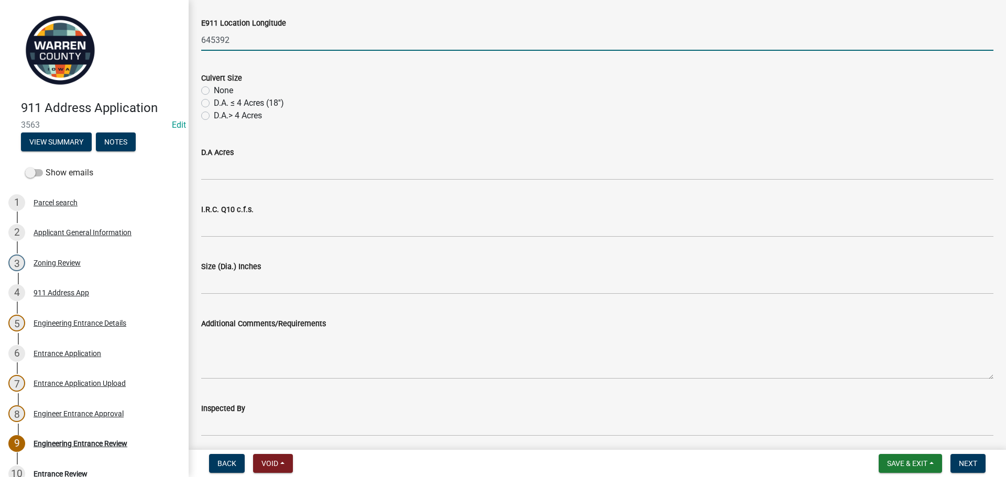
type input "645392"
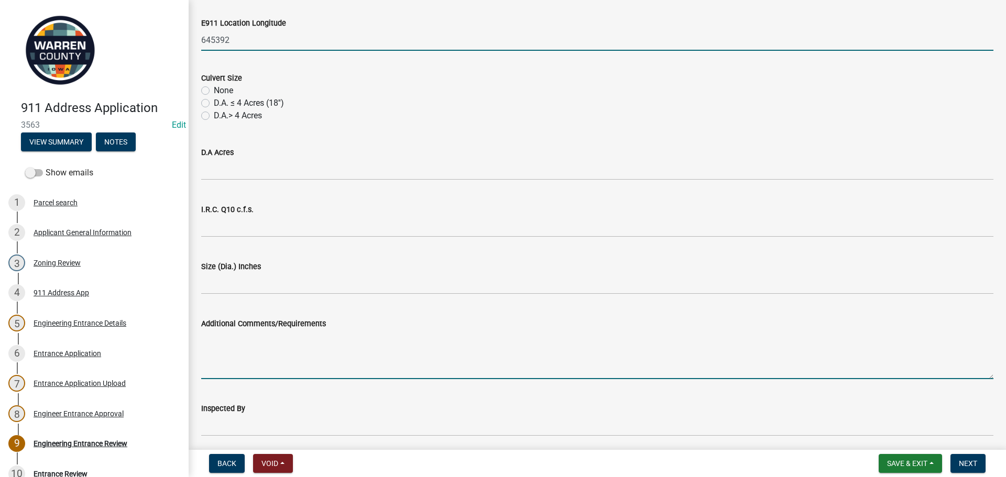
click at [296, 350] on textarea "Additional Comments/Requirements" at bounding box center [597, 354] width 792 height 49
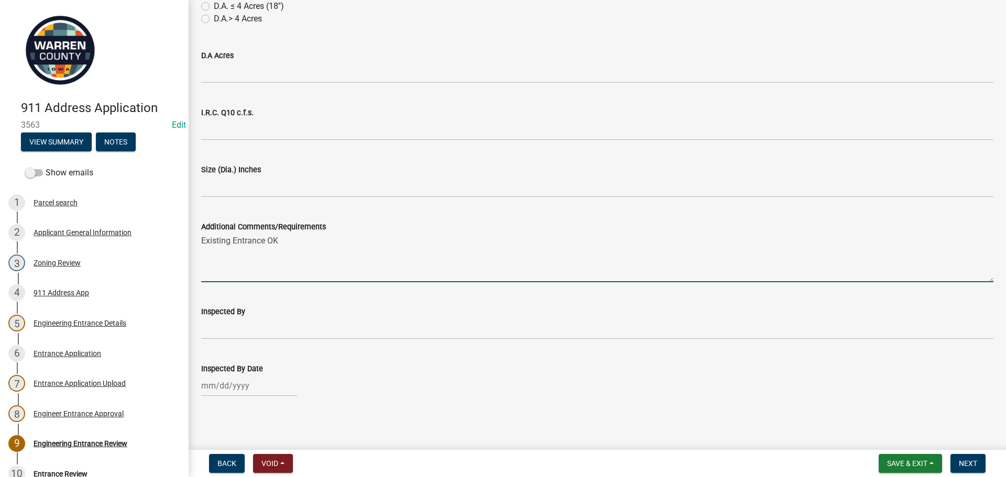
scroll to position [779, 0]
type textarea "Existing Entrance OK"
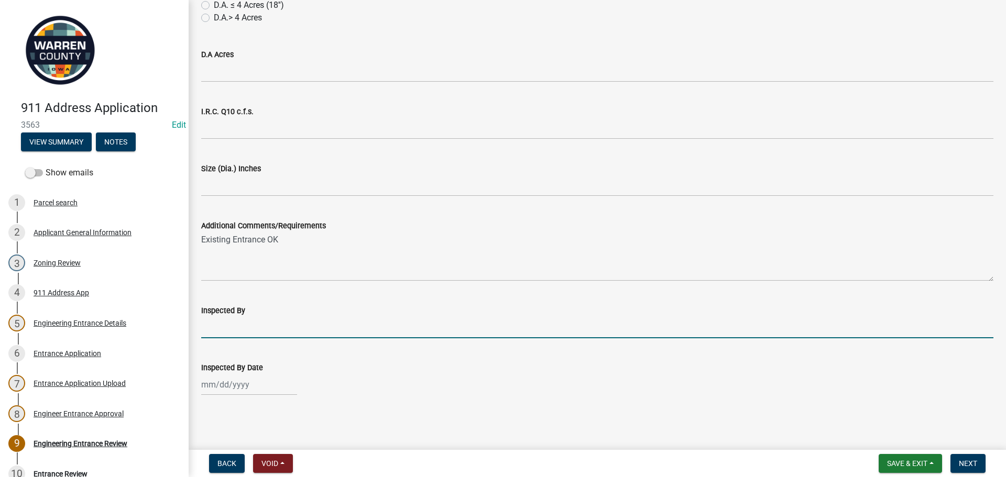
click at [266, 330] on input "Inspected By" at bounding box center [597, 327] width 792 height 21
type input "TH & BK"
click at [255, 386] on div at bounding box center [249, 384] width 96 height 21
select select "8"
select select "2025"
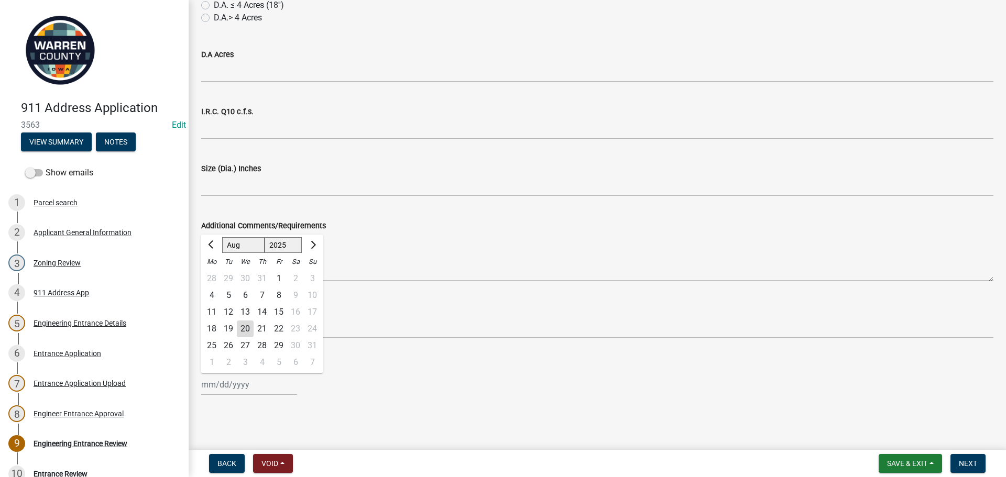
click at [229, 329] on div "19" at bounding box center [228, 329] width 17 height 17
type input "08/19/2025"
click at [964, 462] on span "Next" at bounding box center [968, 463] width 18 height 8
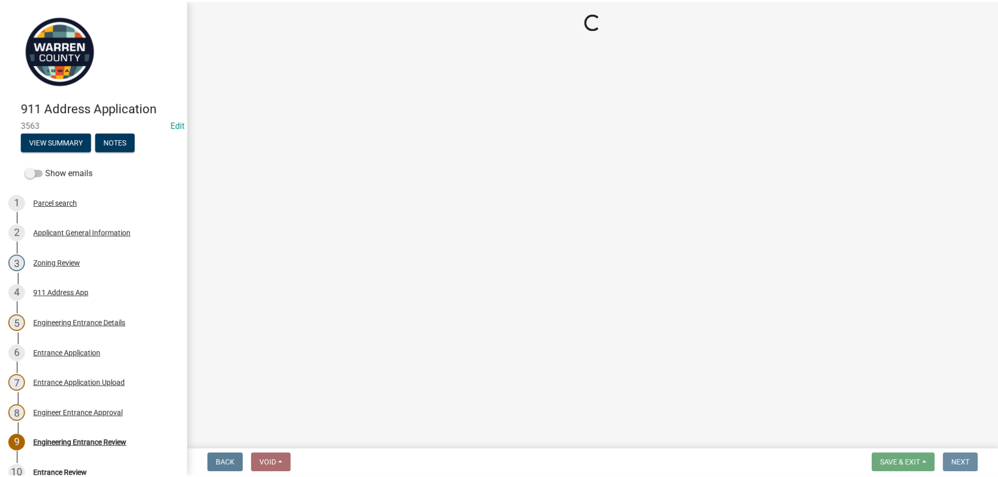
scroll to position [0, 0]
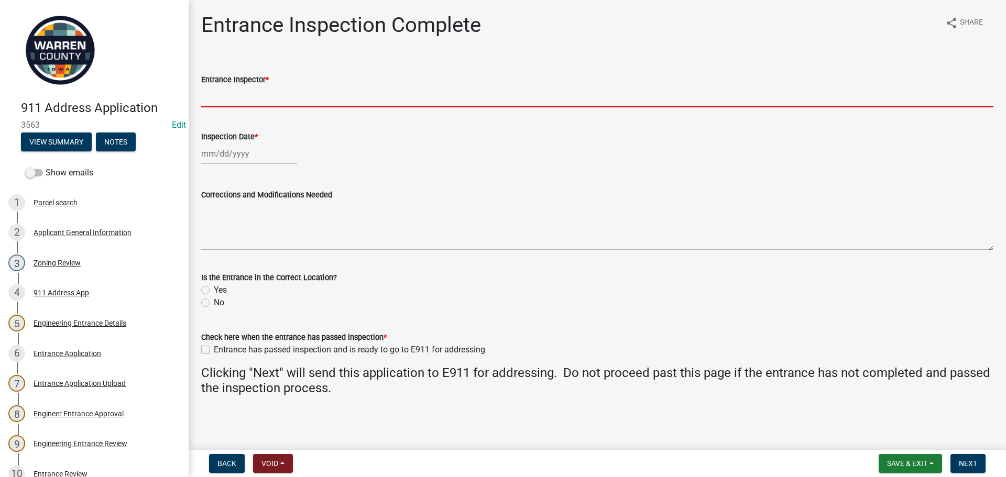
click at [260, 99] on input "Entrance Inspector *" at bounding box center [597, 96] width 792 height 21
type input "BK & TH"
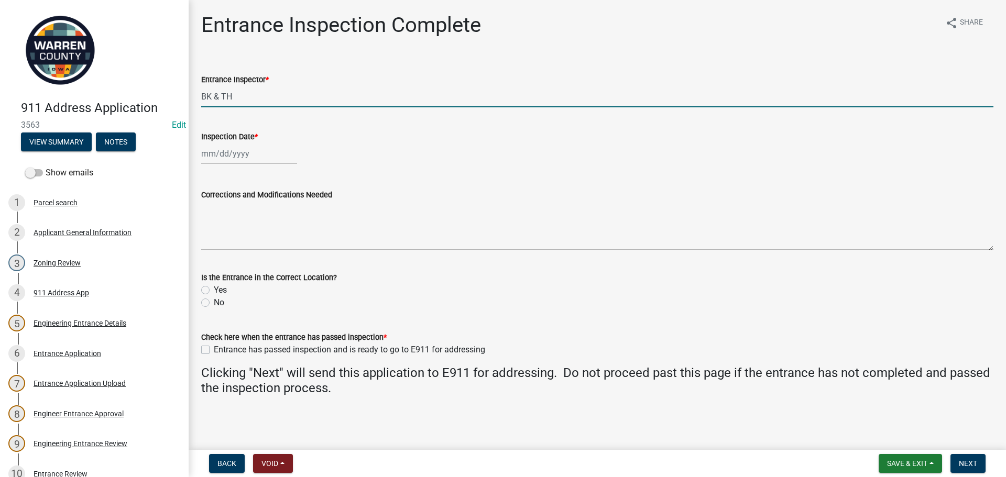
click at [247, 152] on div at bounding box center [249, 153] width 96 height 21
select select "8"
select select "2025"
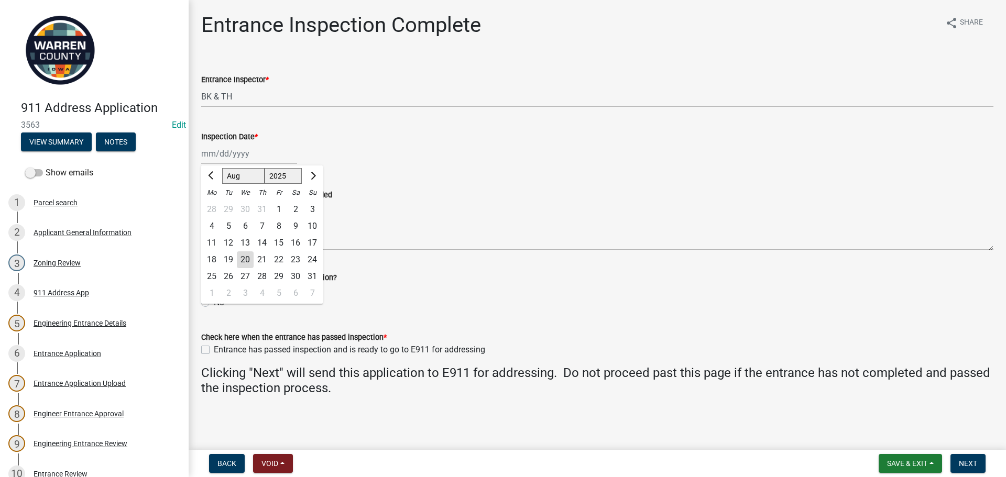
click at [226, 257] on div "19" at bounding box center [228, 259] width 17 height 17
type input "08/19/2025"
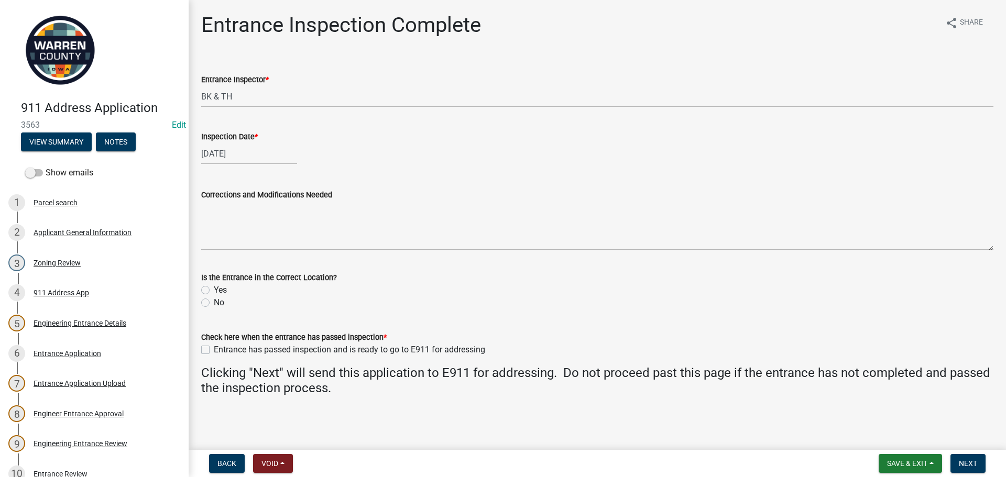
click at [214, 288] on label "Yes" at bounding box center [220, 290] width 13 height 13
click at [214, 288] on input "Yes" at bounding box center [217, 287] width 7 height 7
radio input "true"
click at [211, 350] on div "Entrance has passed inspection and is ready to go to E911 for addressing" at bounding box center [597, 350] width 792 height 13
drag, startPoint x: 203, startPoint y: 350, endPoint x: 703, endPoint y: 402, distance: 502.9
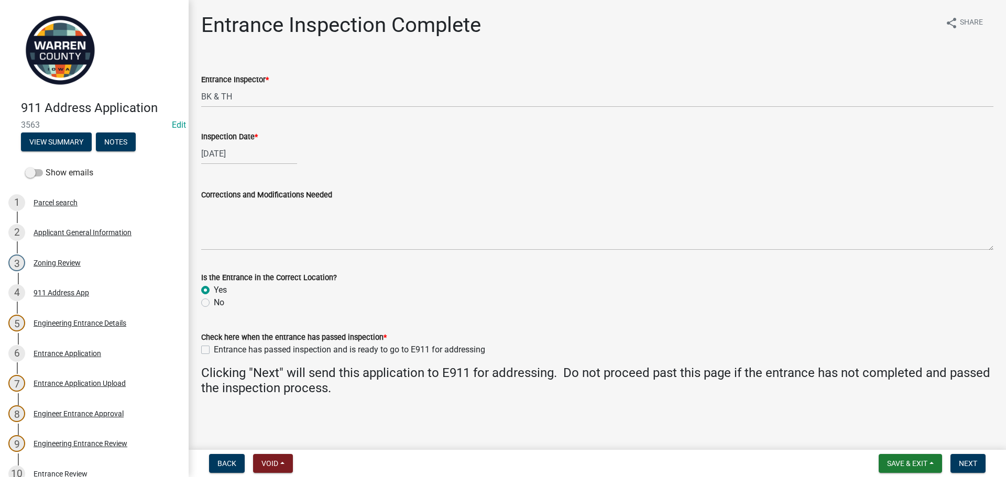
click at [214, 350] on label "Entrance has passed inspection and is ready to go to E911 for addressing" at bounding box center [349, 350] width 271 height 13
click at [214, 350] on input "Entrance has passed inspection and is ready to go to E911 for addressing" at bounding box center [217, 347] width 7 height 7
checkbox input "true"
click at [981, 461] on button "Next" at bounding box center [967, 463] width 35 height 19
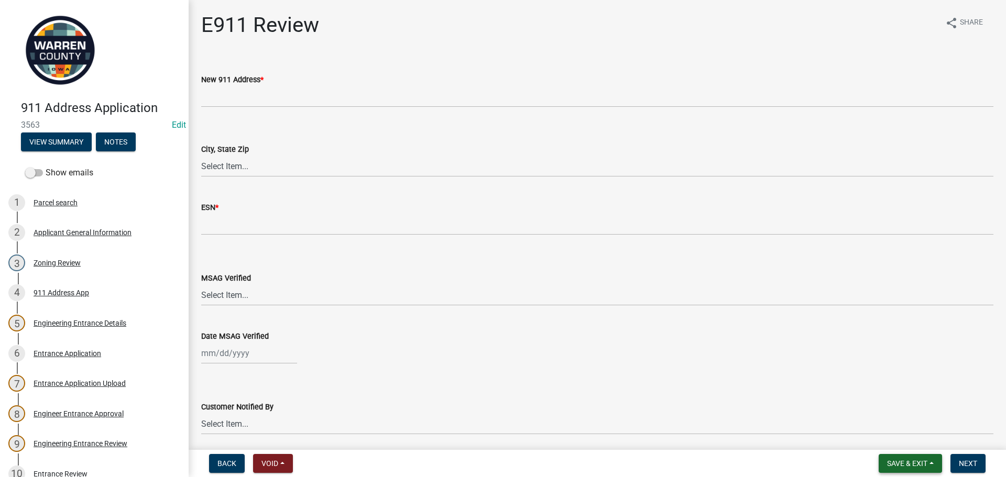
click at [914, 462] on span "Save & Exit" at bounding box center [907, 463] width 40 height 8
click at [894, 432] on button "Save & Exit" at bounding box center [900, 436] width 84 height 25
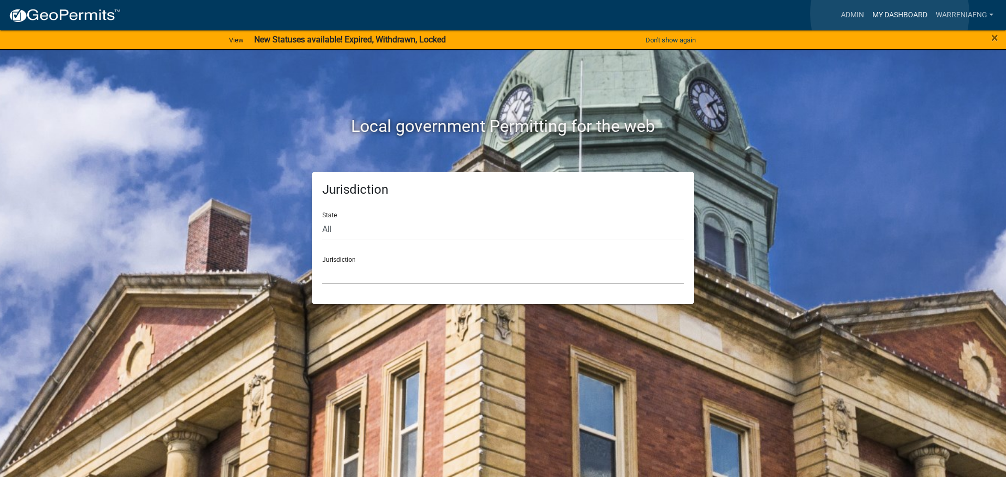
click at [890, 14] on link "My Dashboard" at bounding box center [899, 15] width 63 height 20
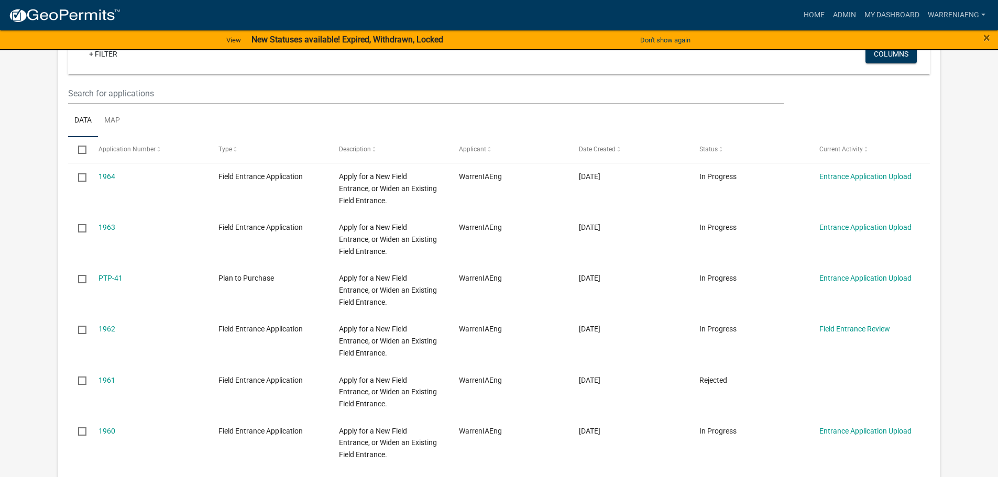
scroll to position [210, 0]
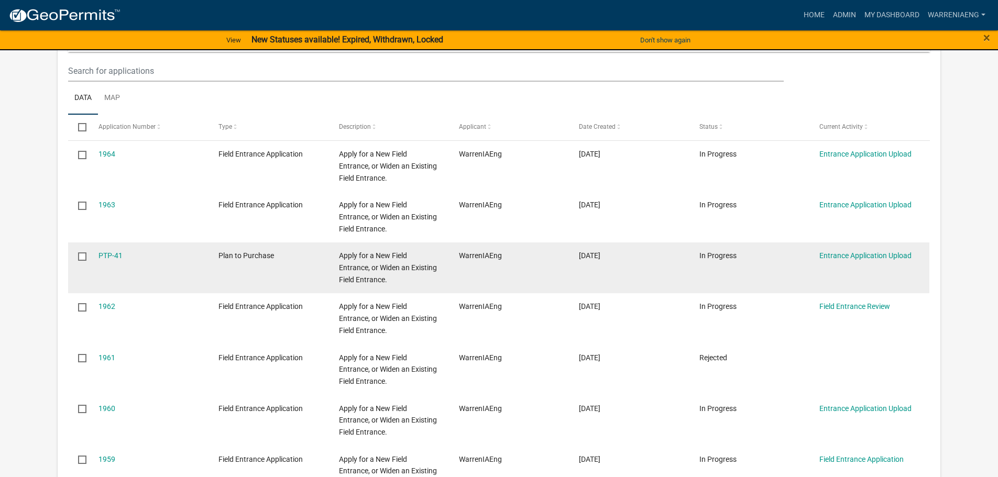
click at [94, 256] on datatable-body-cell "PTP-41" at bounding box center [149, 268] width 120 height 51
click at [115, 253] on link "PTP-41" at bounding box center [110, 255] width 24 height 8
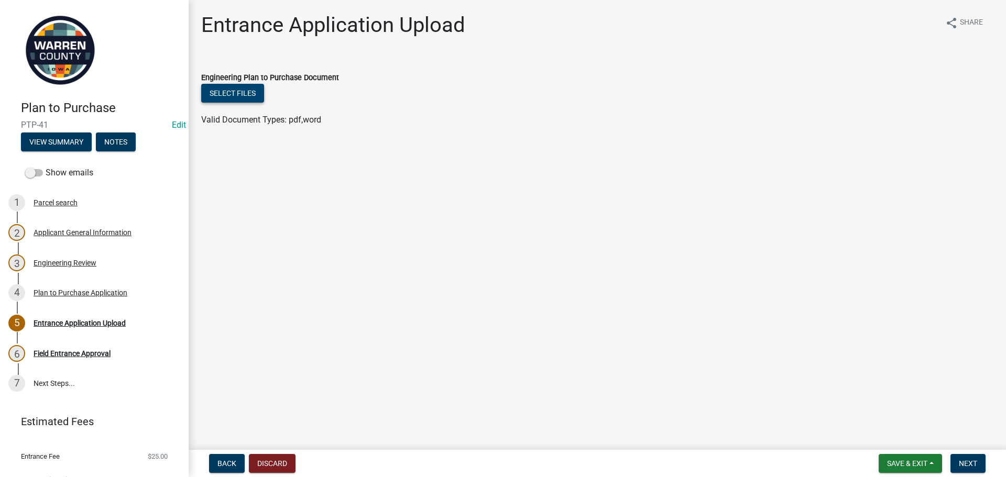
click at [248, 97] on button "Select files" at bounding box center [232, 93] width 63 height 19
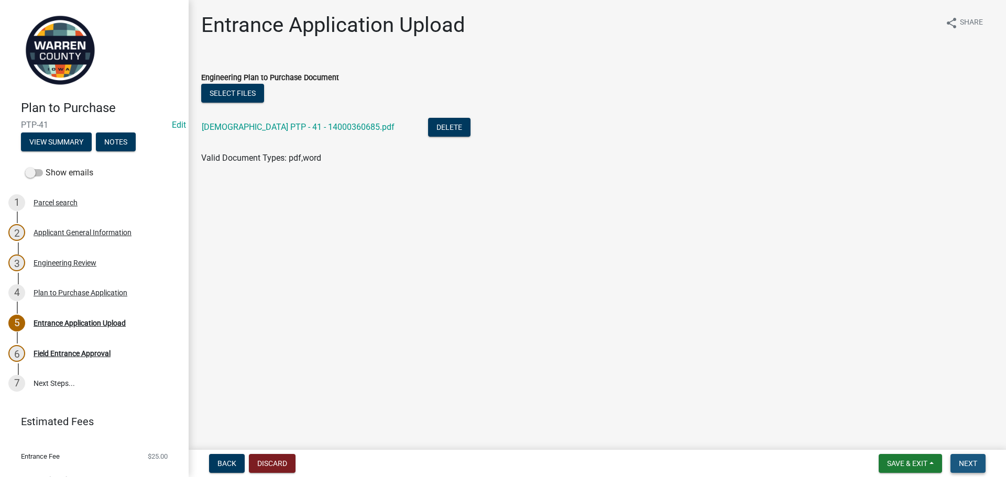
click at [973, 464] on span "Next" at bounding box center [968, 463] width 18 height 8
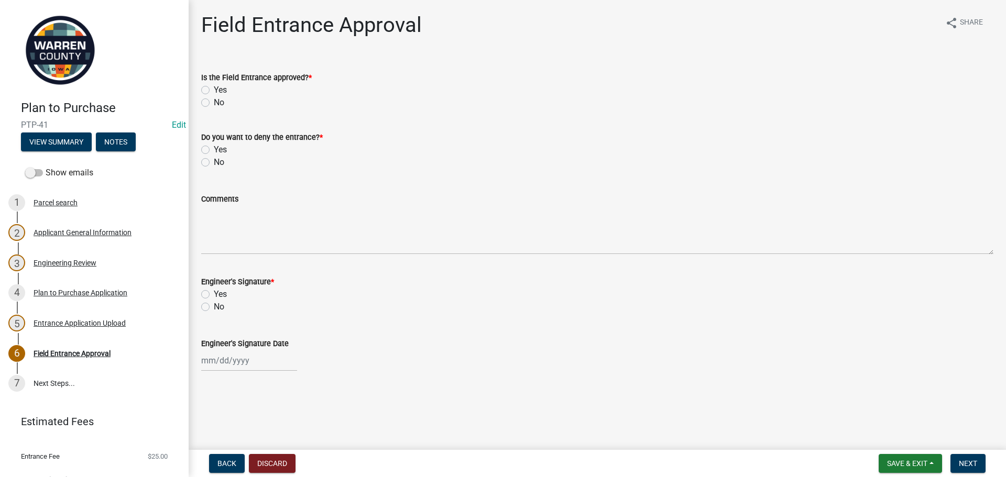
click at [214, 91] on label "Yes" at bounding box center [220, 90] width 13 height 13
click at [214, 91] on input "Yes" at bounding box center [217, 87] width 7 height 7
radio input "true"
click at [214, 159] on label "No" at bounding box center [219, 162] width 10 height 13
click at [214, 159] on input "No" at bounding box center [217, 159] width 7 height 7
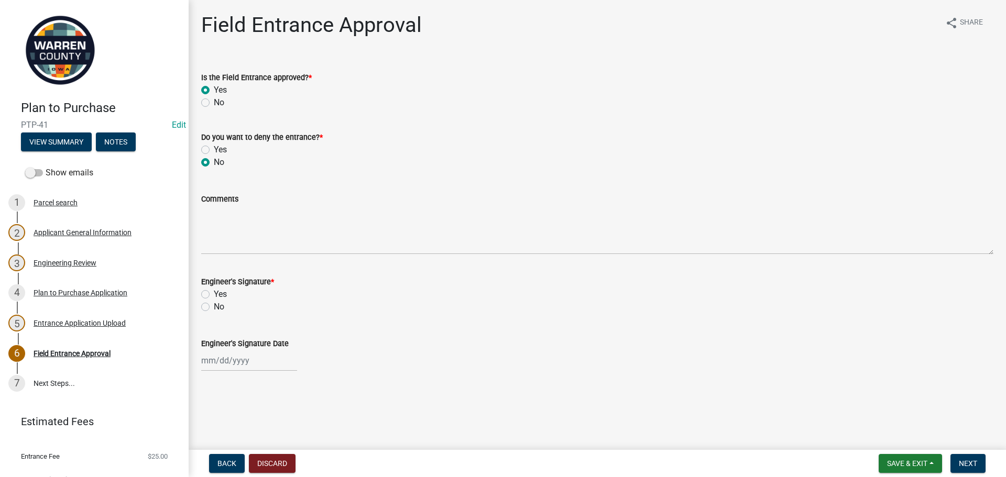
radio input "true"
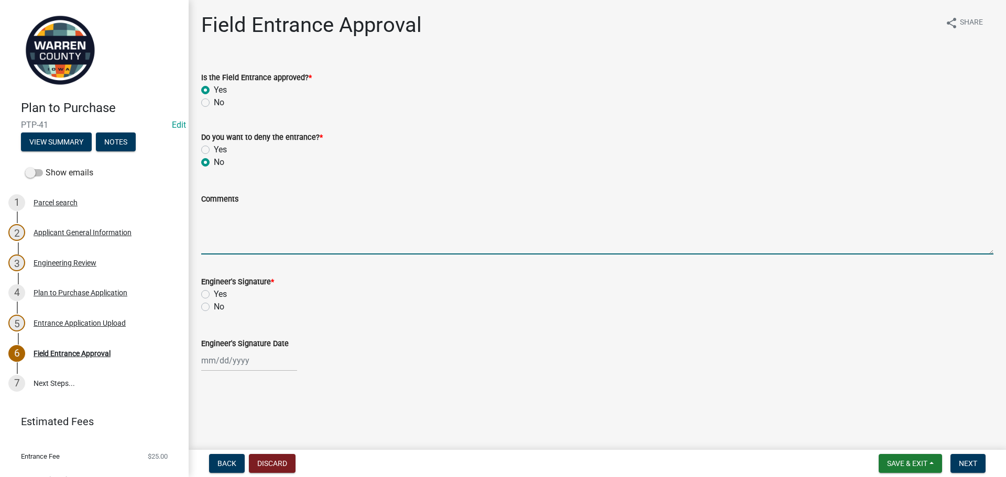
click at [249, 243] on textarea "Comments" at bounding box center [597, 229] width 792 height 49
type textarea "This is a Plan to Purchase"
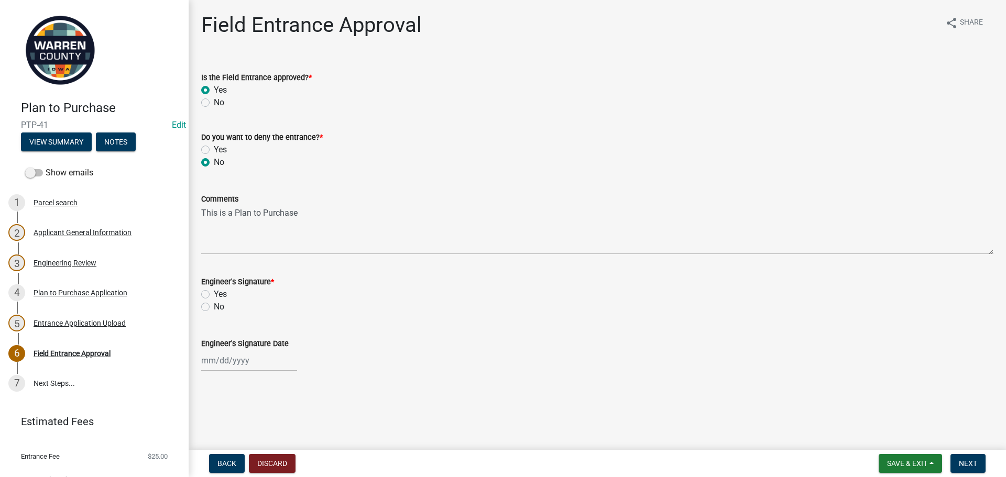
click at [214, 311] on label "No" at bounding box center [219, 307] width 10 height 13
click at [214, 308] on input "No" at bounding box center [217, 304] width 7 height 7
radio input "true"
click at [979, 467] on button "Next" at bounding box center [967, 463] width 35 height 19
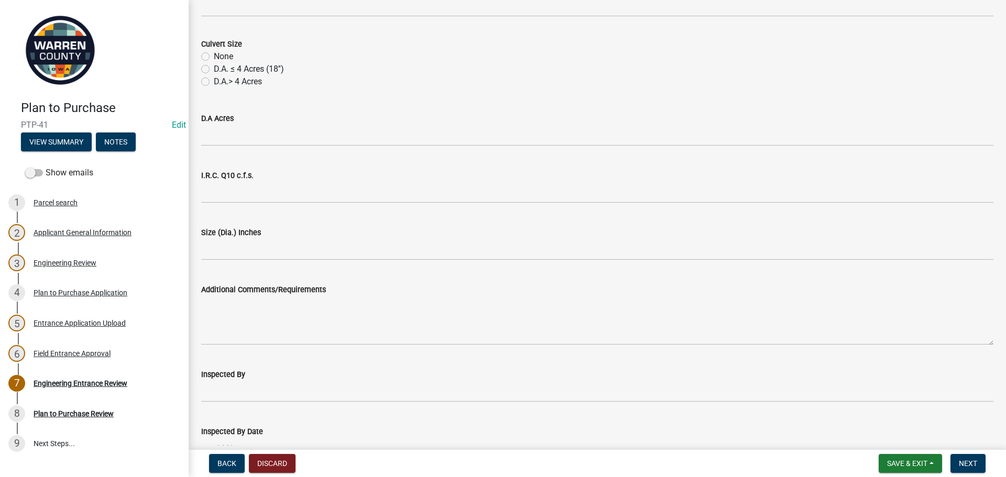
scroll to position [733, 0]
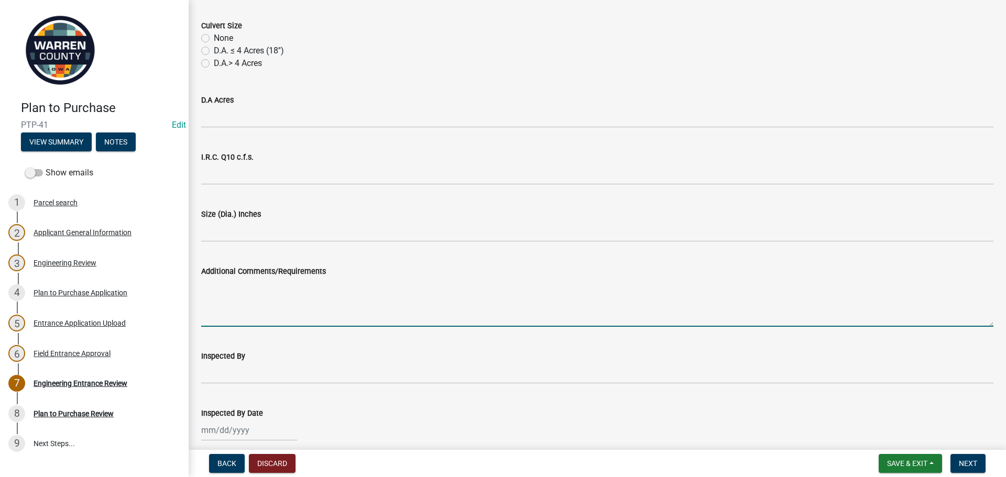
click at [270, 304] on textarea "Additional Comments/Requirements" at bounding box center [597, 302] width 792 height 49
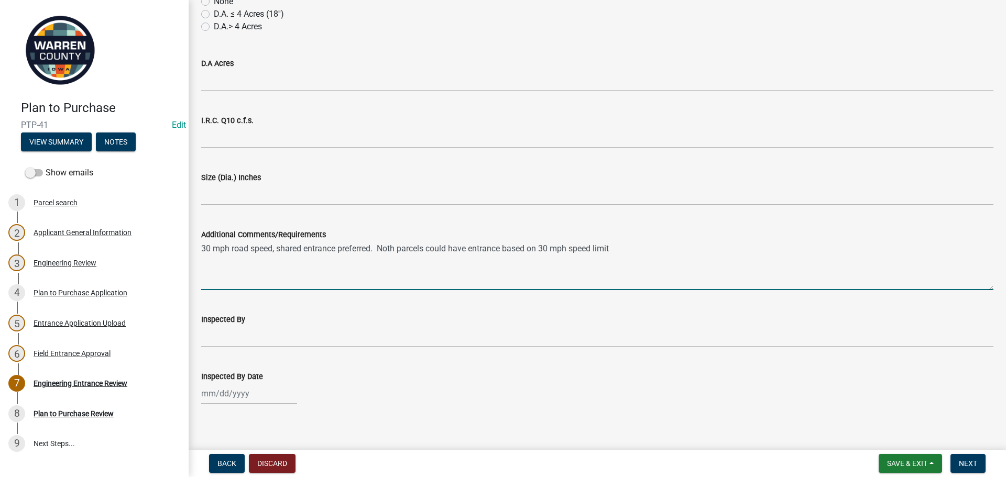
scroll to position [779, 0]
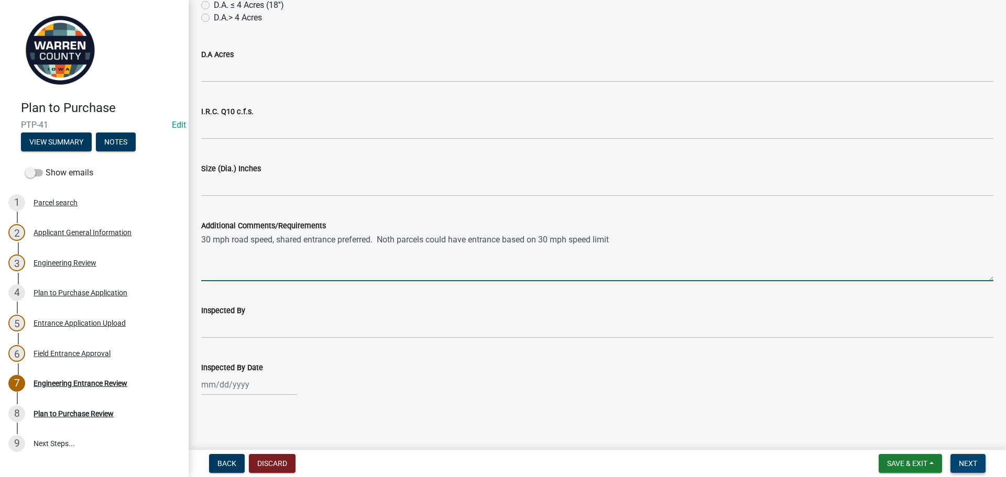
type textarea "30 mph road speed, shared entrance preferred. Noth parcels could have entrance …"
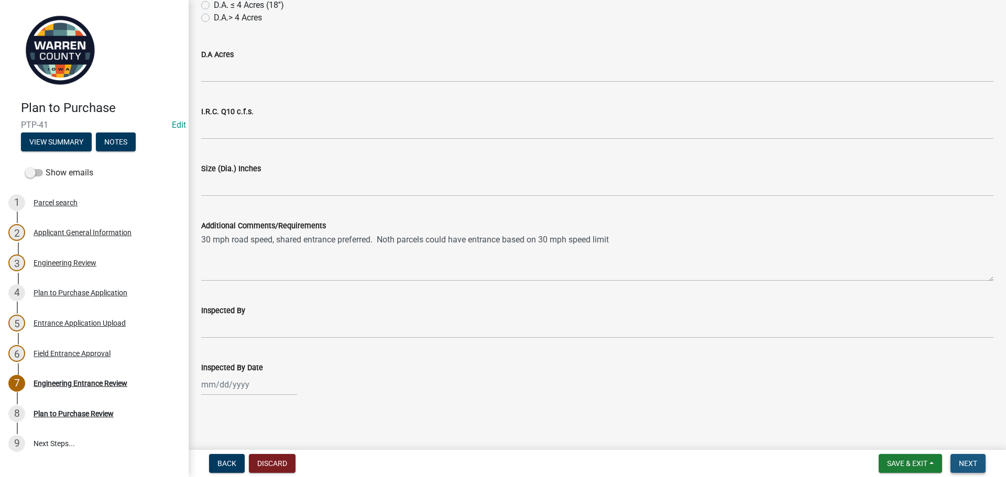
click at [964, 460] on span "Next" at bounding box center [968, 463] width 18 height 8
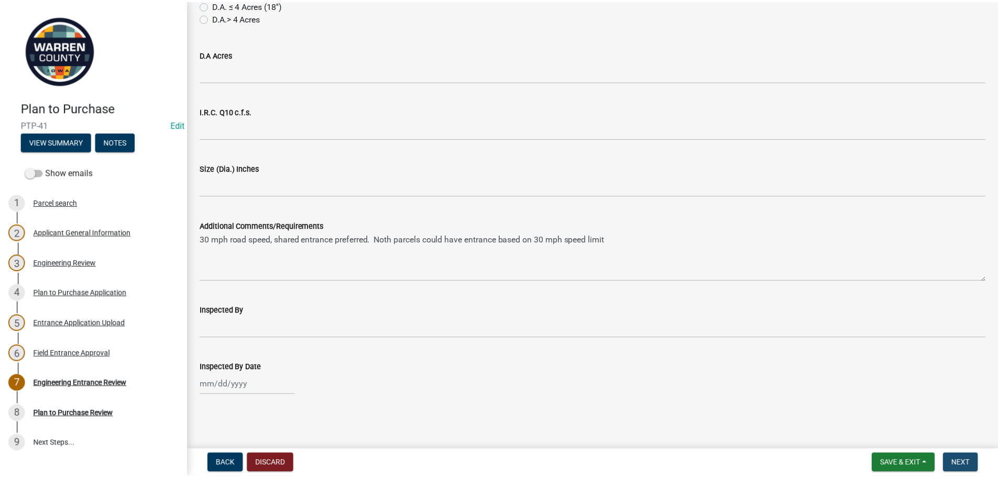
scroll to position [0, 0]
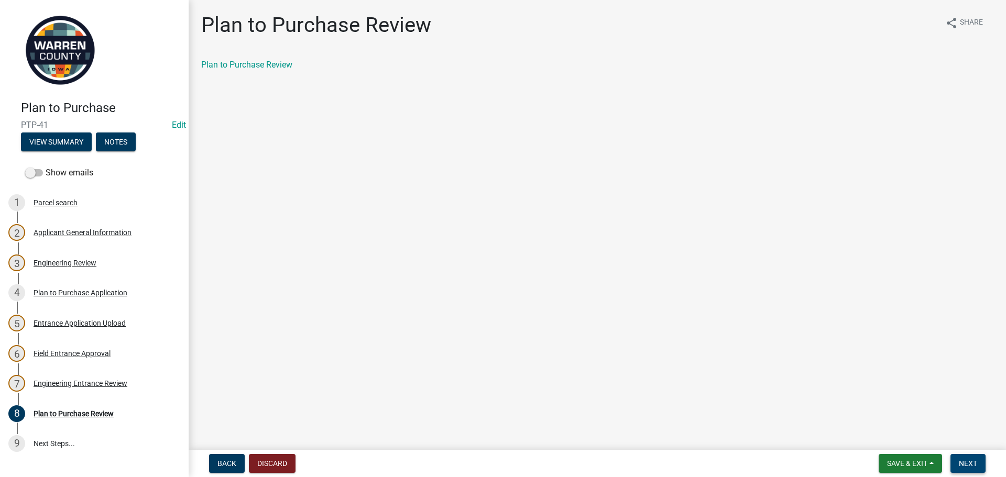
click at [964, 459] on span "Next" at bounding box center [968, 463] width 18 height 8
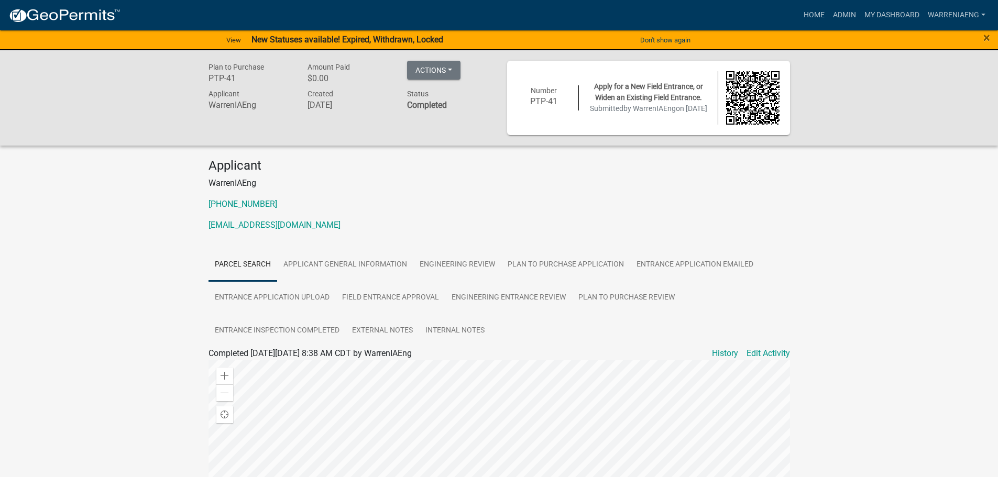
click at [992, 36] on div "×" at bounding box center [956, 40] width 83 height 22
click at [985, 41] on span "×" at bounding box center [986, 37] width 7 height 15
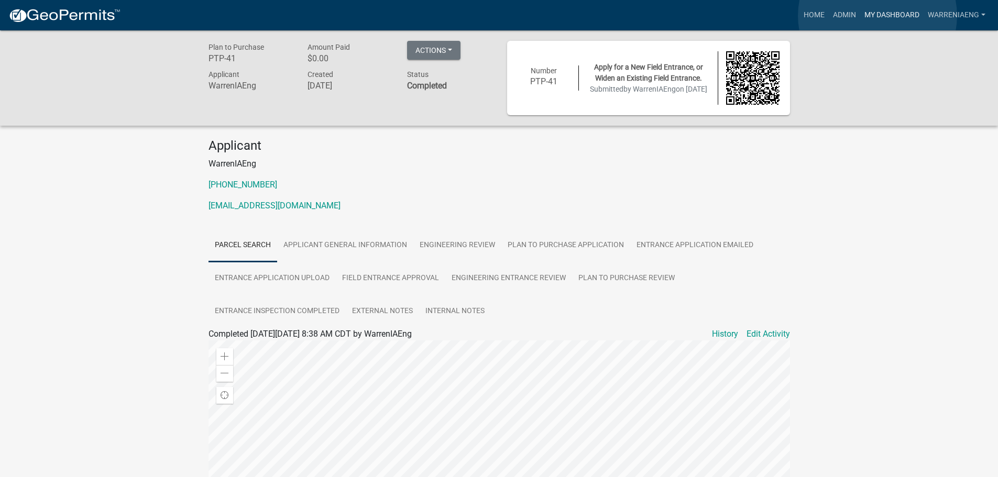
click at [877, 16] on link "My Dashboard" at bounding box center [891, 15] width 63 height 20
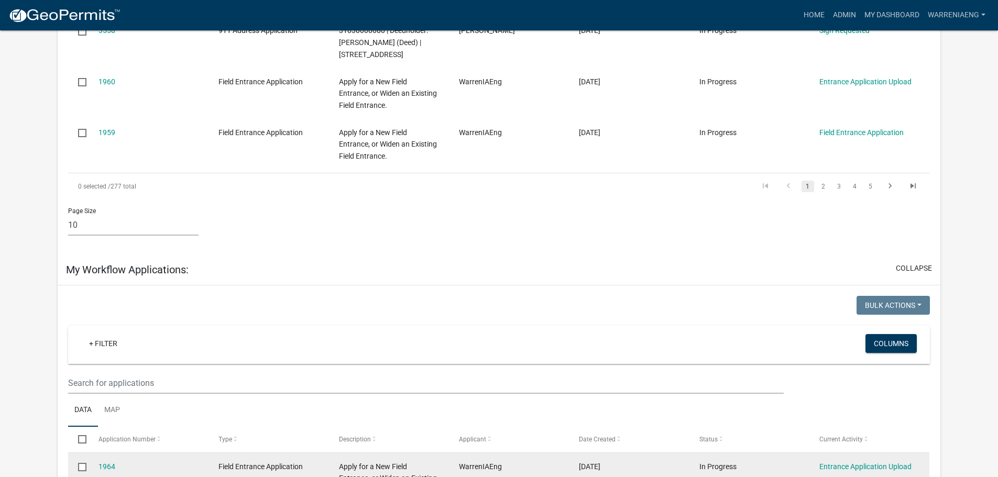
scroll to position [576, 0]
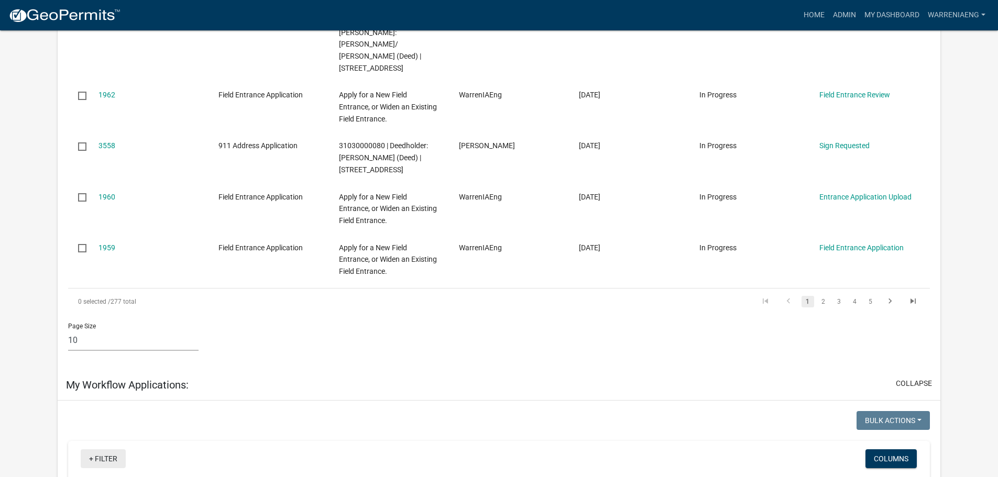
click at [111, 449] on link "+ Filter" at bounding box center [103, 458] width 45 height 19
click at [842, 296] on link "3" at bounding box center [839, 302] width 13 height 12
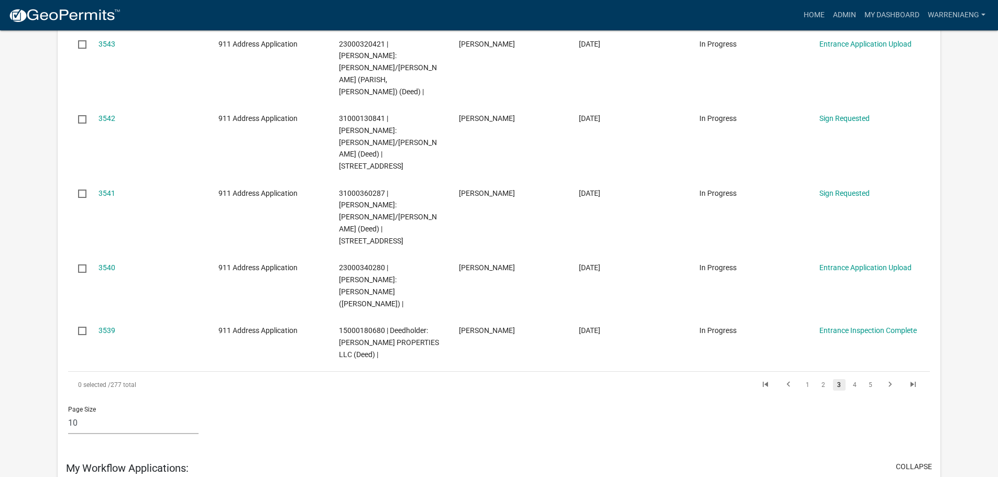
click at [840, 379] on link "3" at bounding box center [839, 385] width 13 height 12
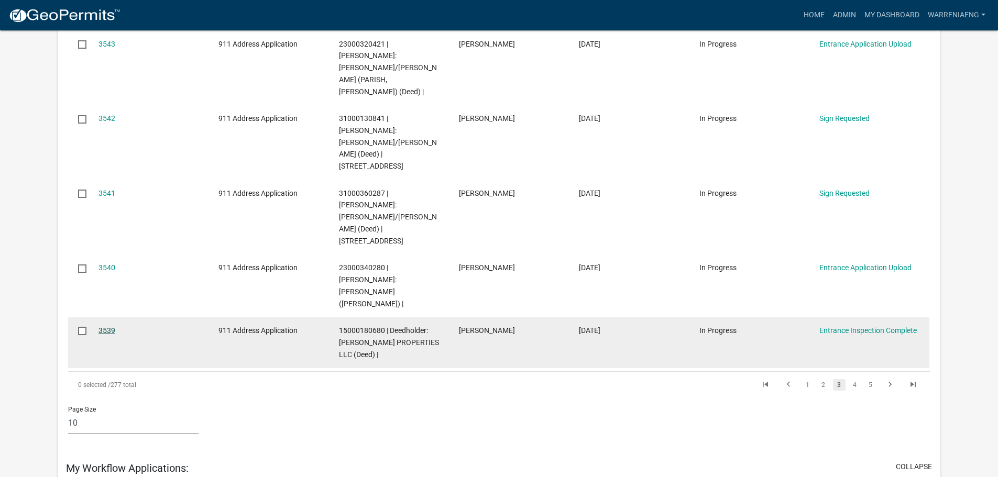
click at [107, 326] on link "3539" at bounding box center [106, 330] width 17 height 8
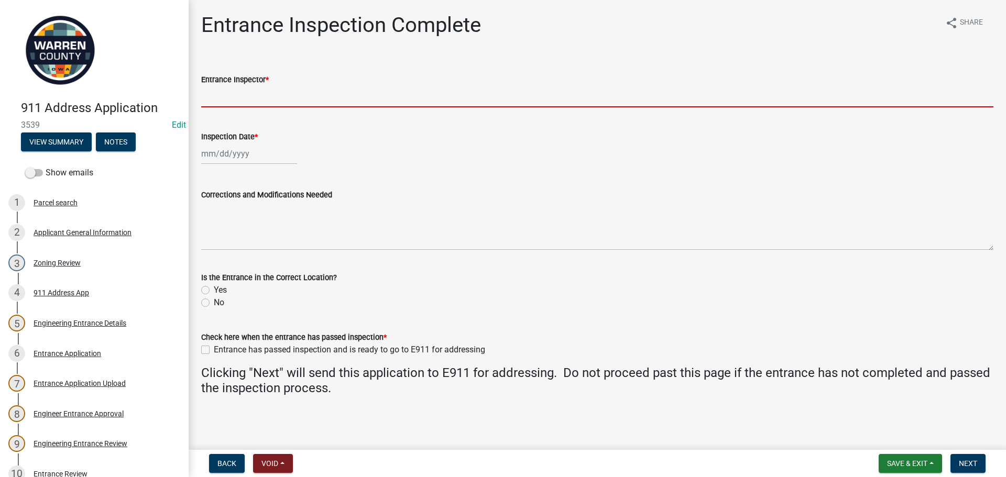
click at [236, 97] on input "Entrance Inspector *" at bounding box center [597, 96] width 792 height 21
type input "BK"
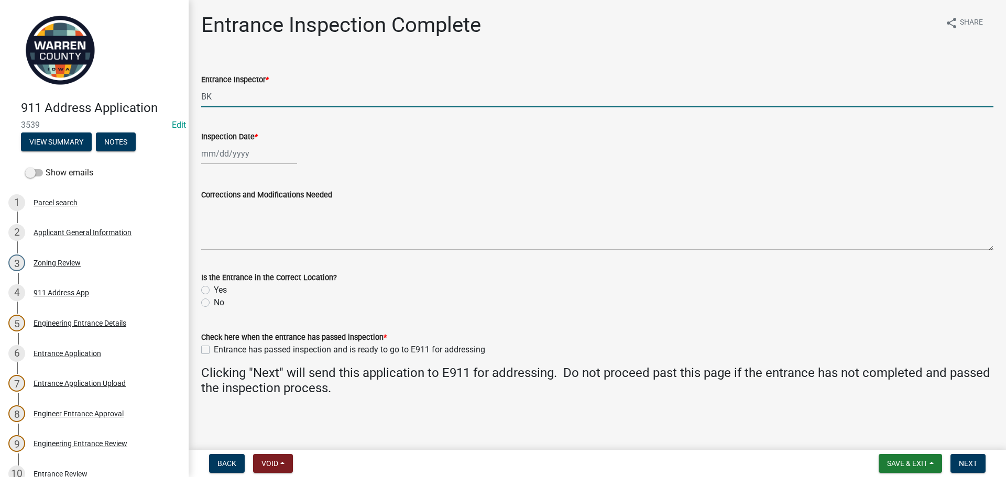
click at [219, 158] on div at bounding box center [249, 153] width 96 height 21
select select "8"
select select "2025"
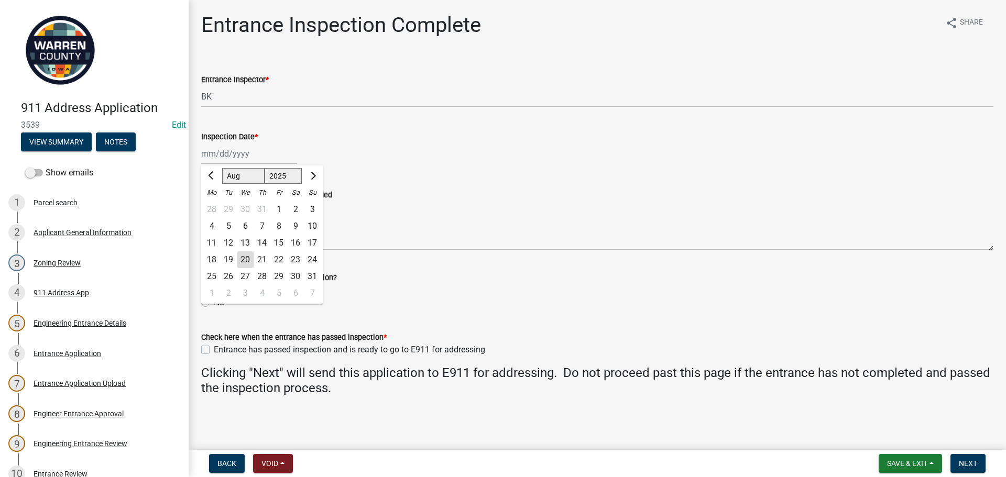
click at [242, 259] on div "20" at bounding box center [245, 259] width 17 height 17
type input "08/20/2025"
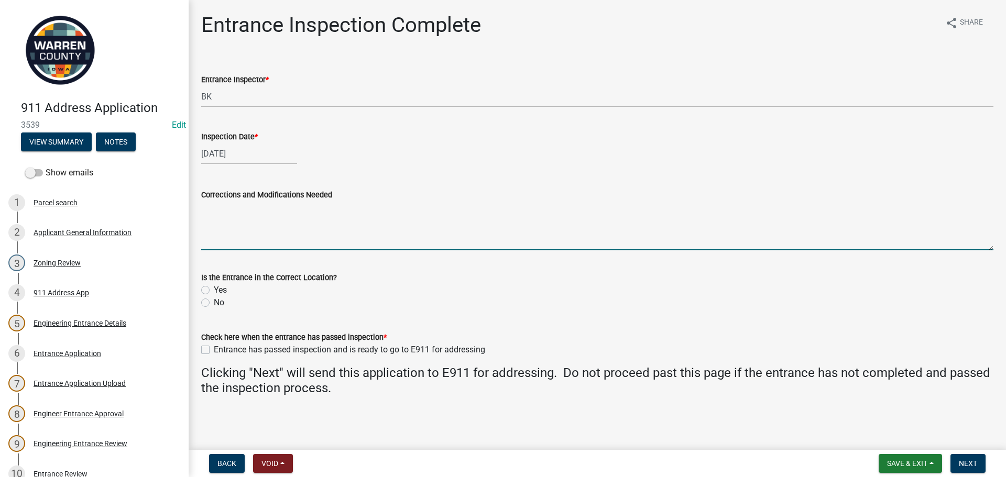
click at [314, 219] on textarea "Corrections and Modifications Needed" at bounding box center [597, 225] width 792 height 49
type textarea "Pipe replaced entrance looks good"
click at [214, 292] on label "Yes" at bounding box center [220, 290] width 13 height 13
click at [214, 291] on input "Yes" at bounding box center [217, 287] width 7 height 7
radio input "true"
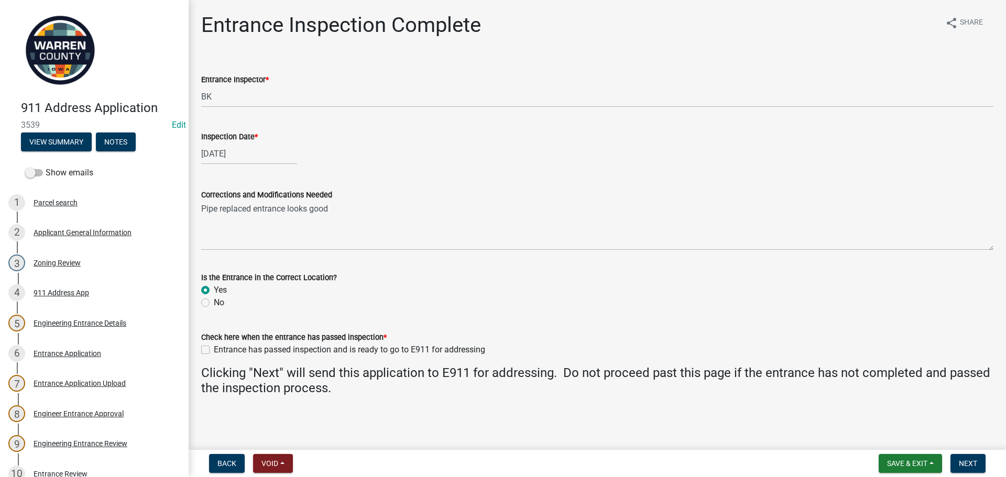
click at [214, 349] on label "Entrance has passed inspection and is ready to go to E911 for addressing" at bounding box center [349, 350] width 271 height 13
click at [214, 349] on input "Entrance has passed inspection and is ready to go to E911 for addressing" at bounding box center [217, 347] width 7 height 7
checkbox input "true"
click at [974, 463] on span "Next" at bounding box center [968, 463] width 18 height 8
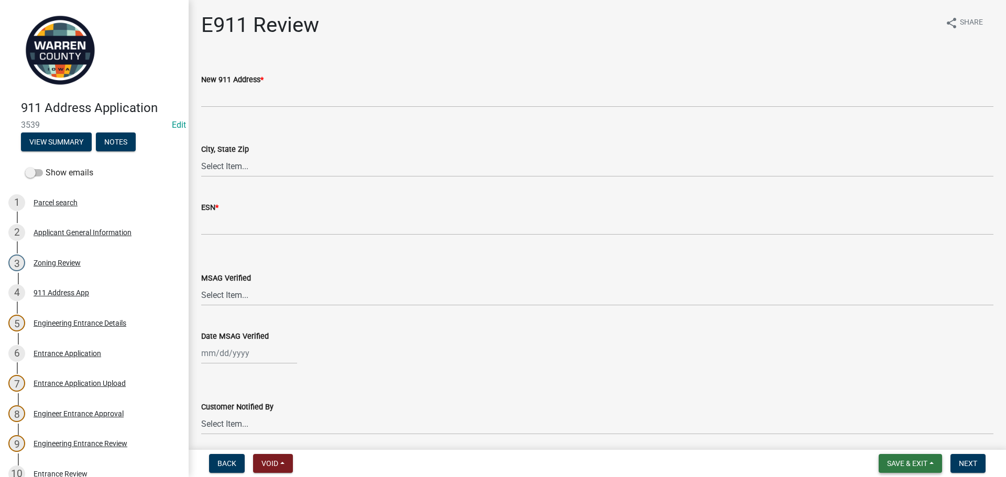
click at [909, 463] on span "Save & Exit" at bounding box center [907, 463] width 40 height 8
click at [901, 437] on button "Save & Exit" at bounding box center [900, 436] width 84 height 25
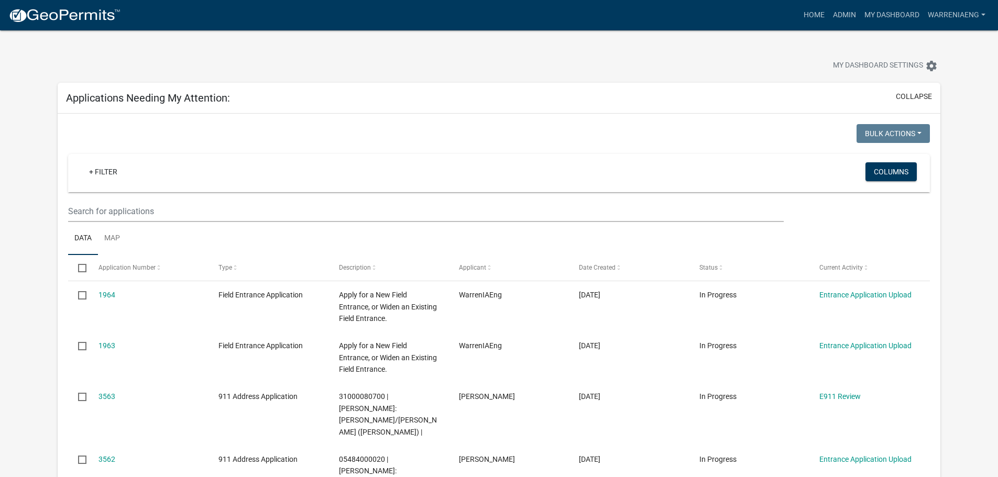
click at [466, 104] on div "Applications Needing My Attention: collapse" at bounding box center [499, 98] width 883 height 31
click at [545, 161] on div "+ Filter Columns" at bounding box center [499, 173] width 852 height 38
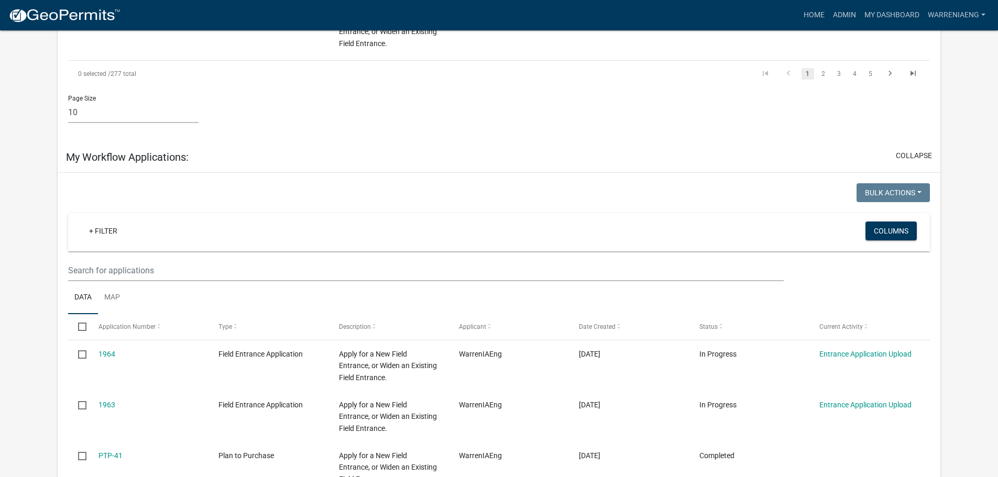
scroll to position [838, 0]
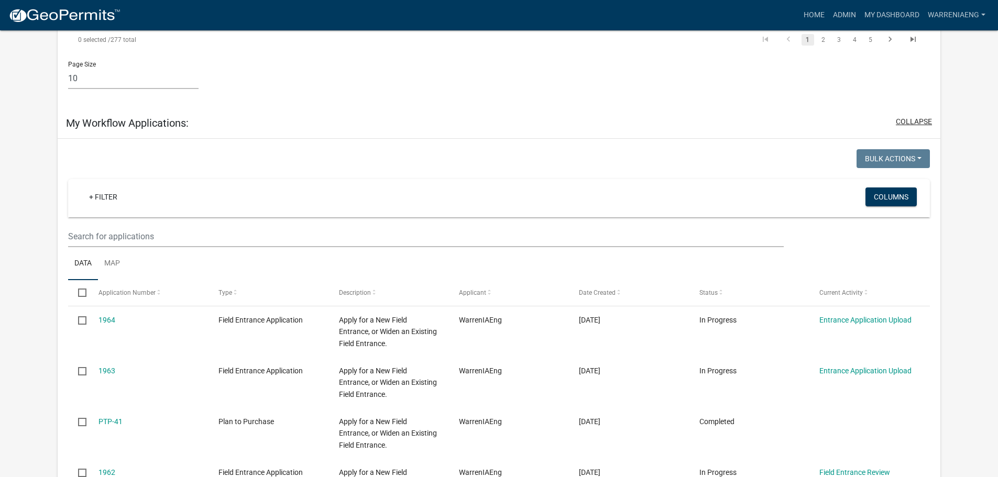
click at [918, 116] on button "collapse" at bounding box center [914, 121] width 36 height 11
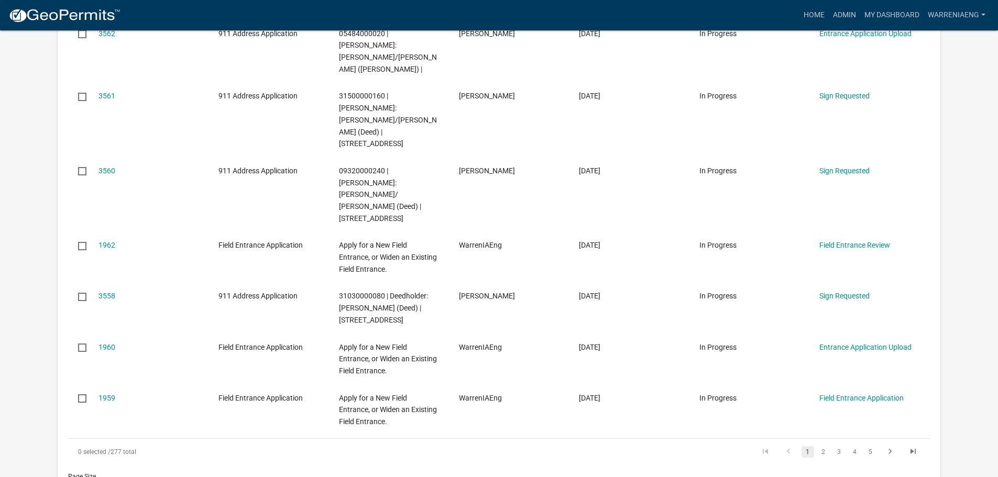
scroll to position [471, 0]
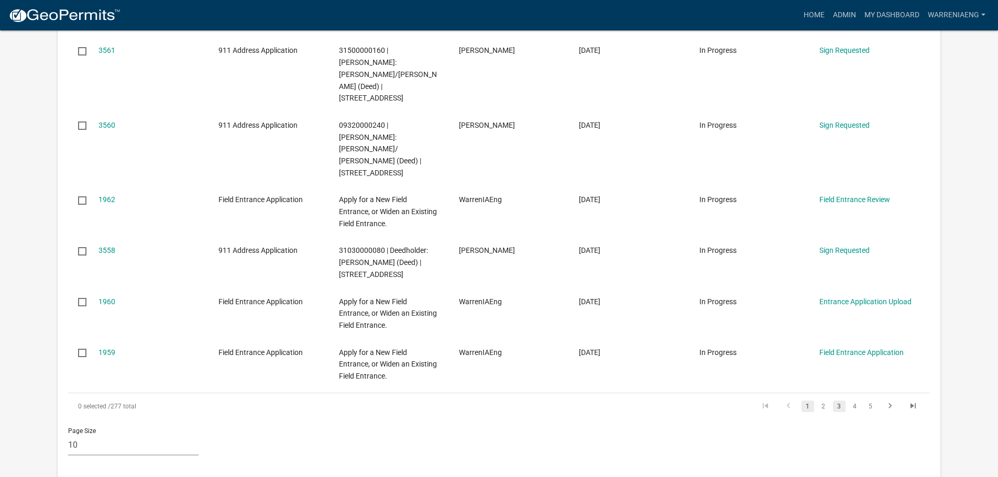
click at [835, 401] on link "3" at bounding box center [839, 407] width 13 height 12
click at [81, 434] on select "10 25 50 100" at bounding box center [133, 444] width 130 height 21
select select "1: 25"
click at [68, 434] on select "10 25 50 100" at bounding box center [133, 444] width 130 height 21
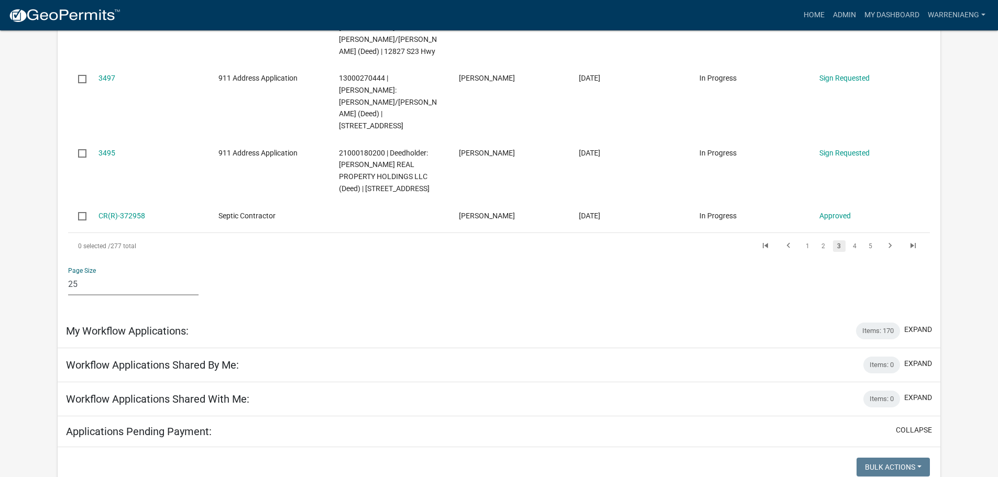
scroll to position [1362, 0]
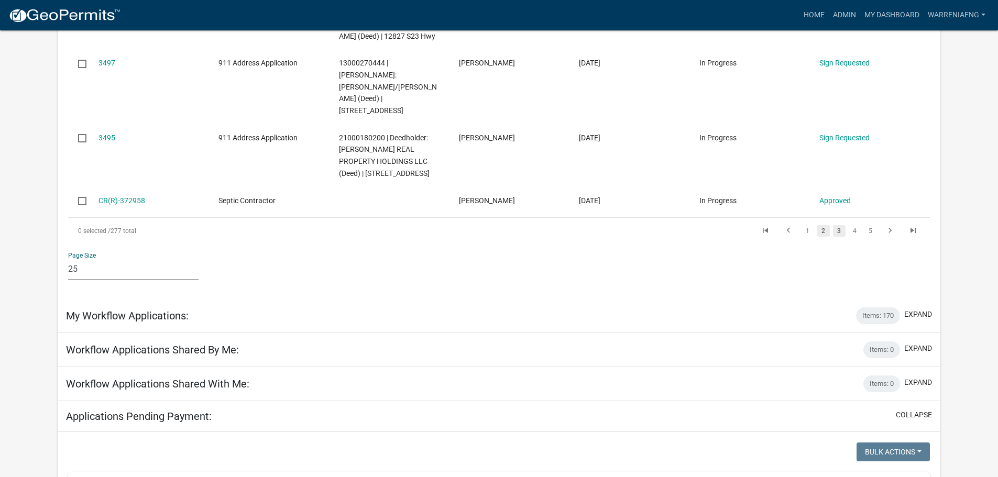
click at [820, 225] on link "2" at bounding box center [823, 231] width 13 height 12
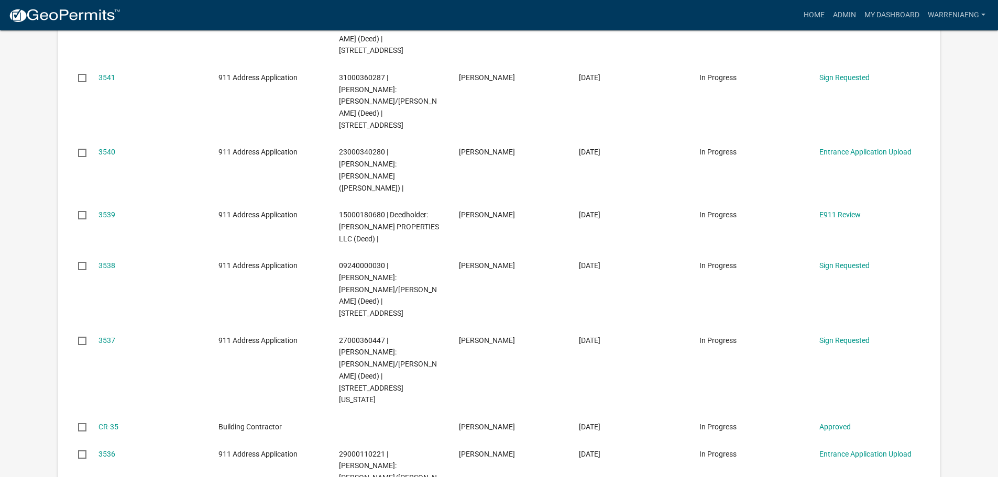
scroll to position [105, 0]
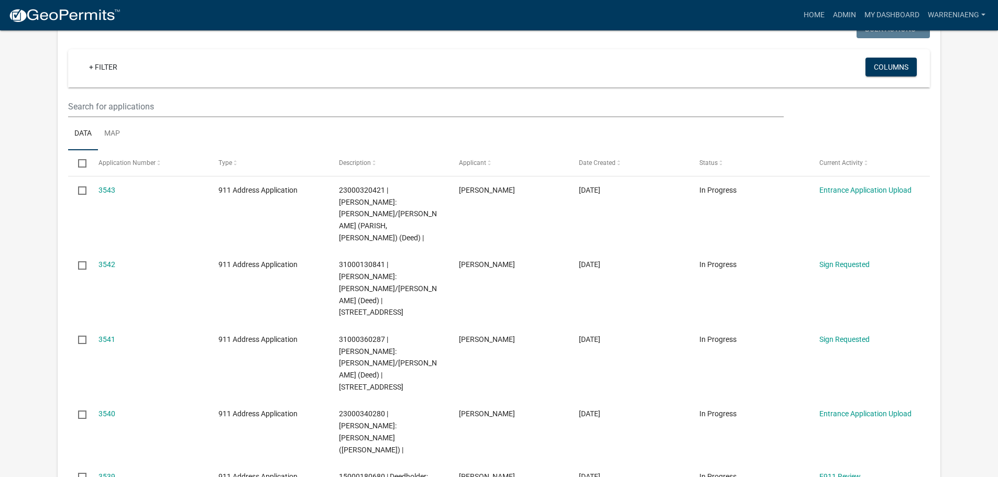
click at [531, 39] on div "Bulk Actions Void Expire Lock Withdraw" at bounding box center [718, 29] width 438 height 21
click at [328, 39] on div at bounding box center [279, 29] width 438 height 21
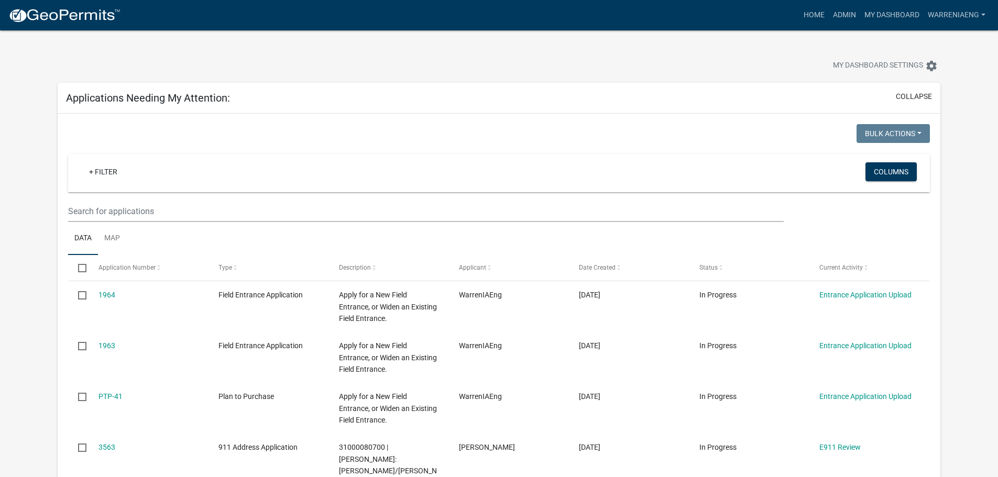
click at [583, 94] on div "Applications Needing My Attention: collapse" at bounding box center [499, 98] width 883 height 31
